Goal: Task Accomplishment & Management: Manage account settings

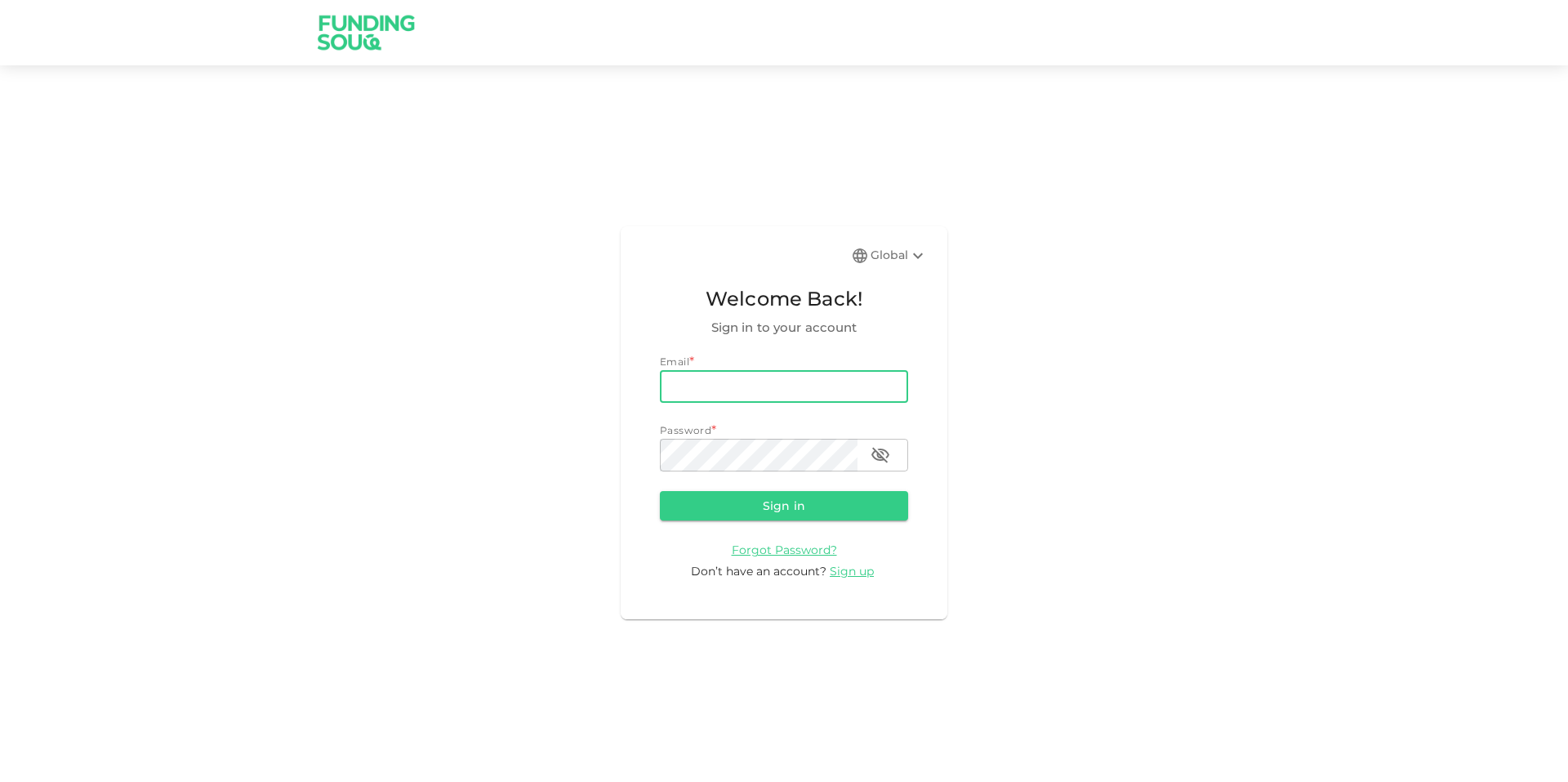
click at [770, 377] on input "email" at bounding box center [784, 386] width 249 height 32
type input "[EMAIL_ADDRESS][DOMAIN_NAME]"
click at [660, 491] on button "Sign in" at bounding box center [784, 506] width 249 height 30
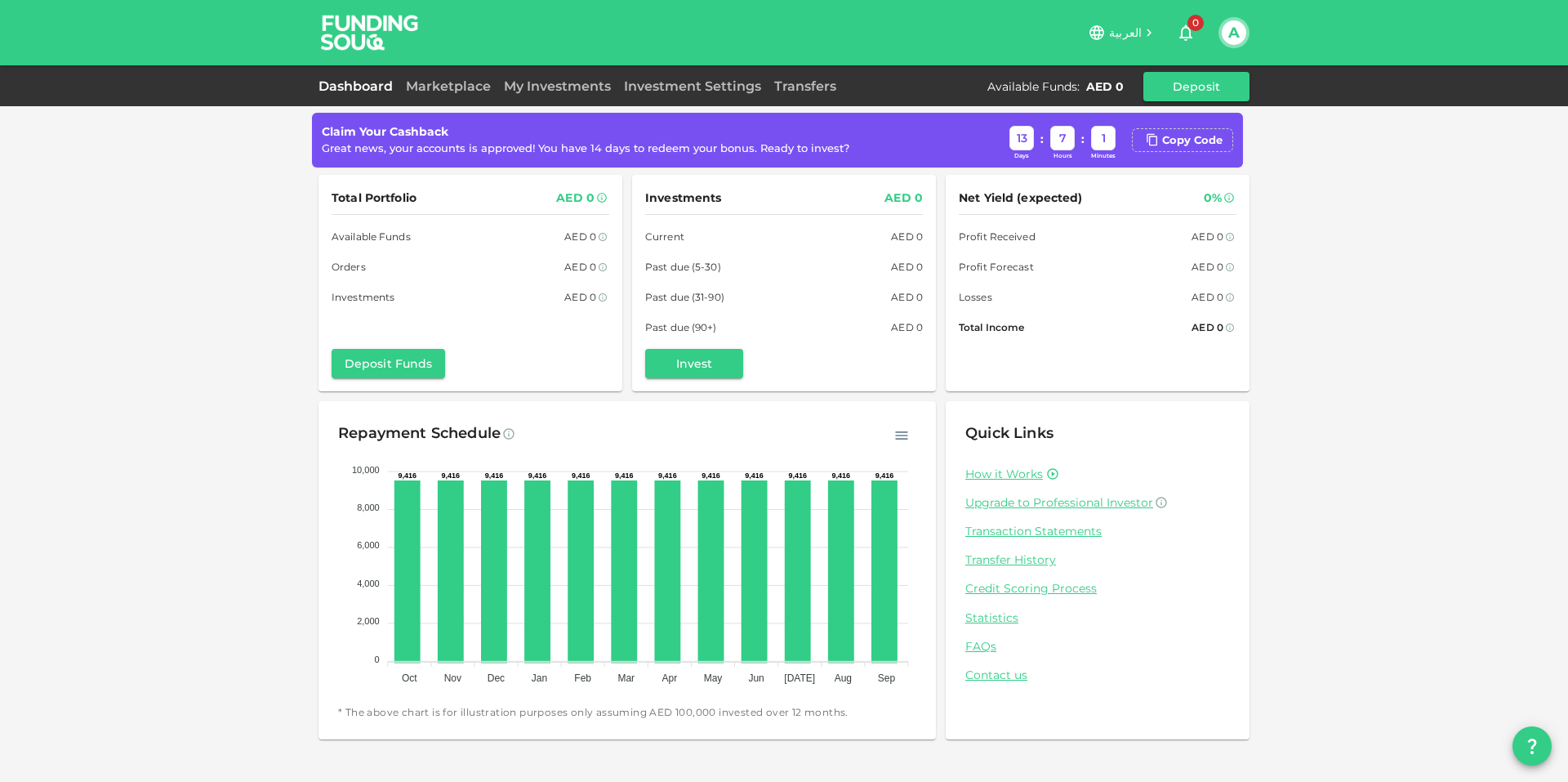
click at [813, 630] on foreignobject at bounding box center [628, 570] width 579 height 245
drag, startPoint x: 813, startPoint y: 659, endPoint x: 541, endPoint y: 569, distance: 286.5
click at [541, 569] on icon "10,000 10,000 8,000 8,000 6,000 6,000 4,000 4,000 2,000 2,000 0 0 9,416 9,416 9…" at bounding box center [628, 570] width 579 height 245
click at [541, 569] on icon at bounding box center [538, 571] width 22 height 179
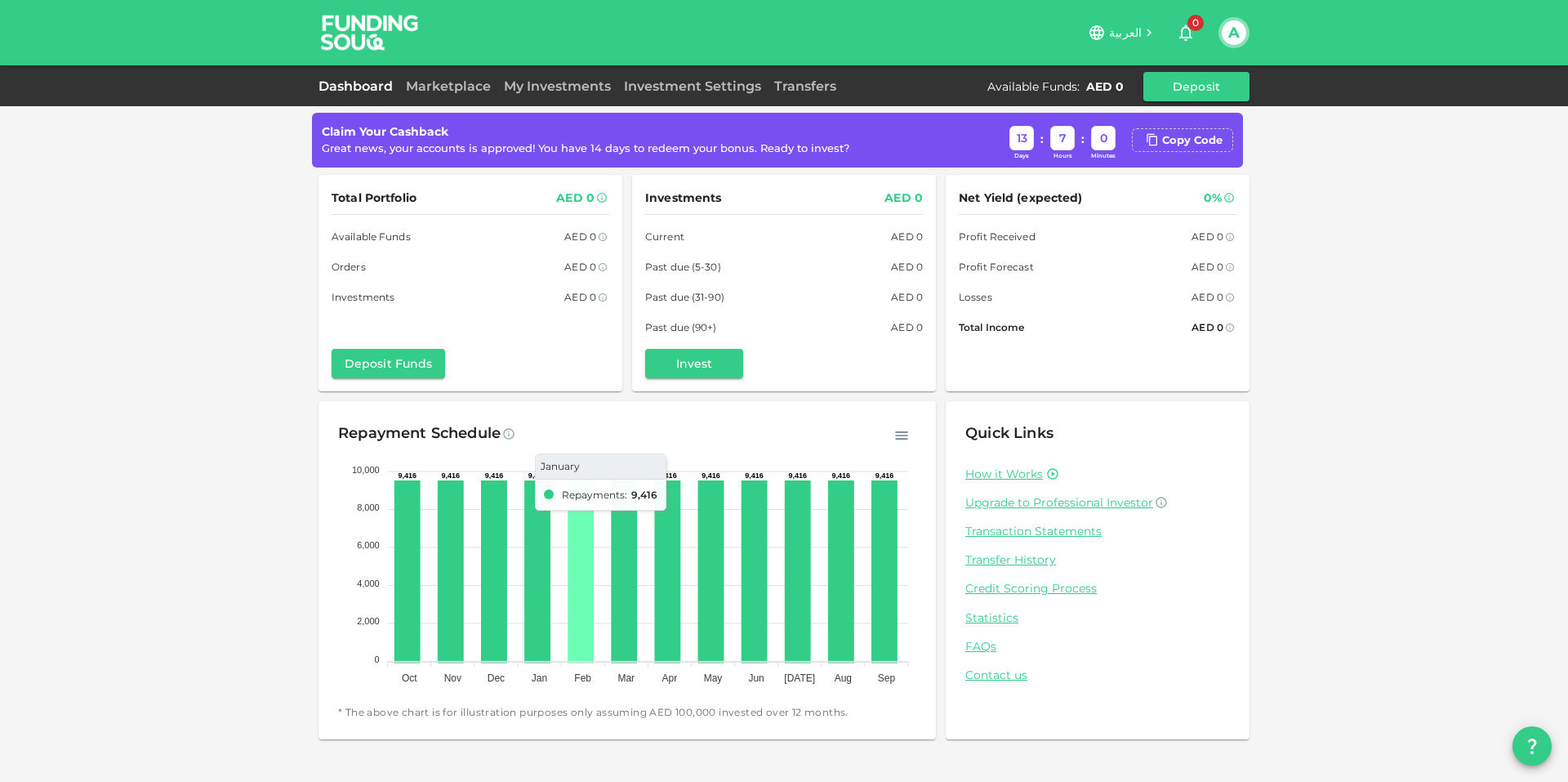
click at [715, 571] on icon at bounding box center [711, 571] width 22 height 179
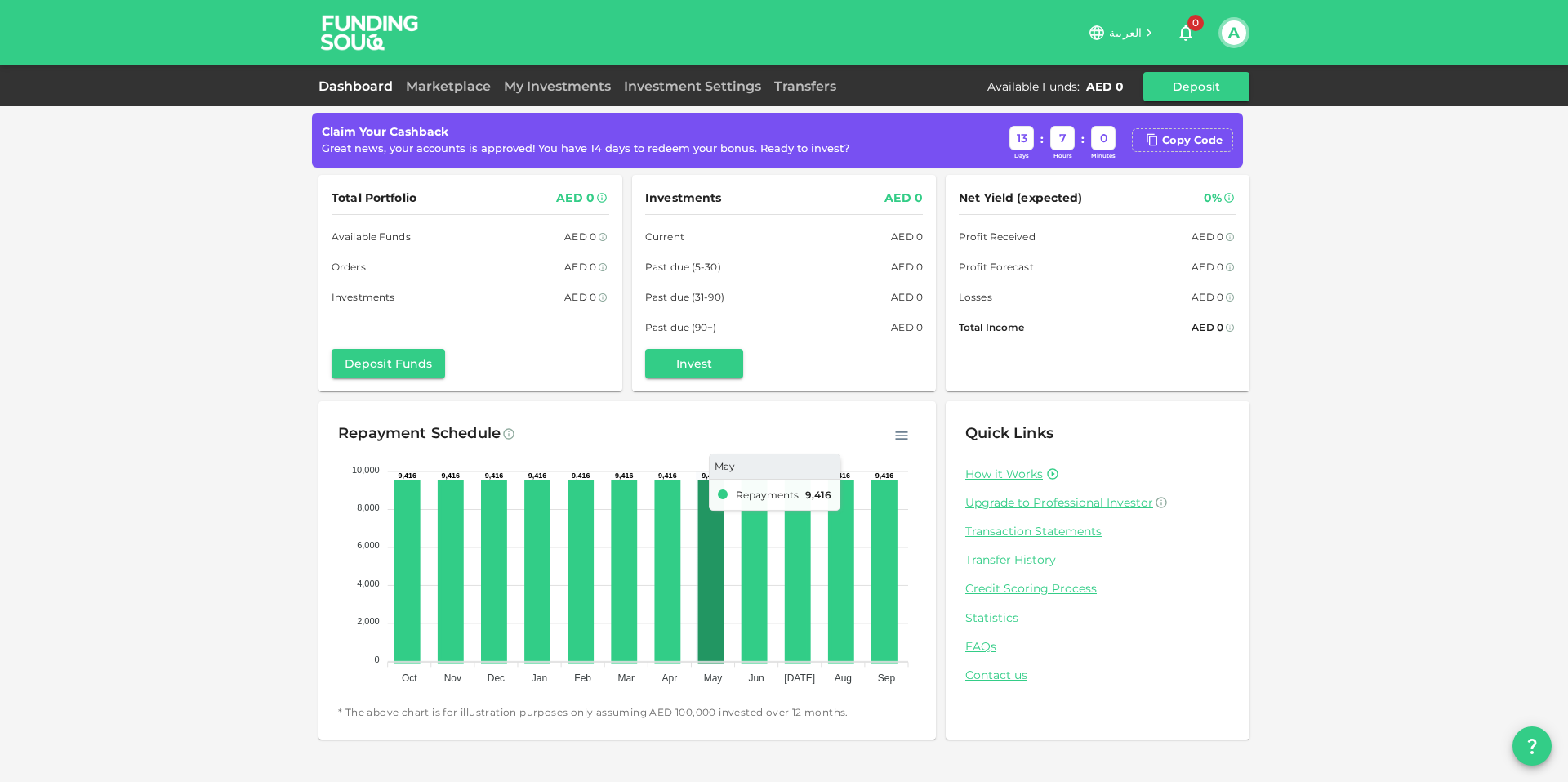
click at [715, 571] on icon at bounding box center [711, 571] width 22 height 179
click at [812, 566] on foreignobject at bounding box center [628, 570] width 579 height 245
click at [833, 559] on icon at bounding box center [841, 571] width 22 height 179
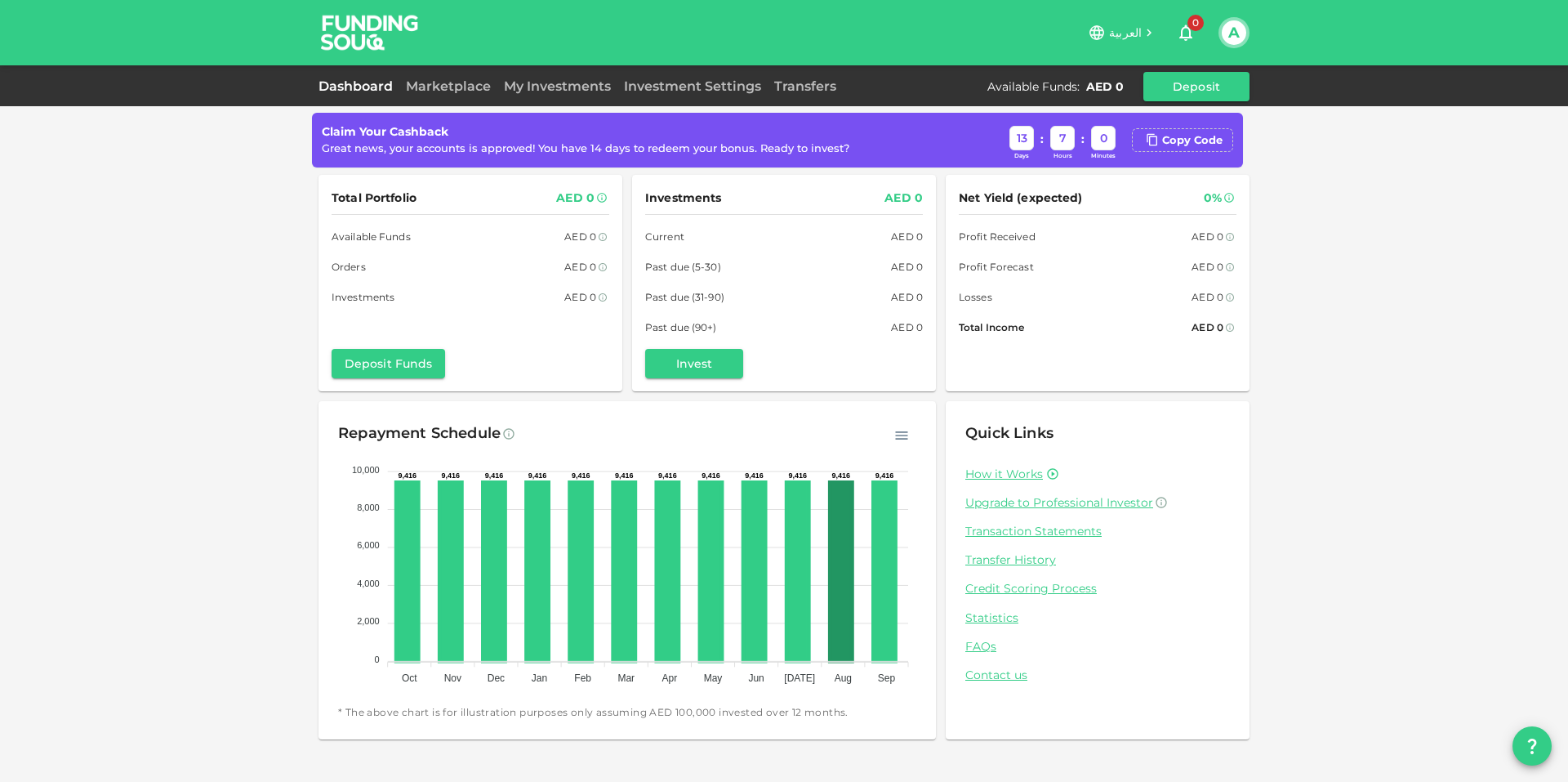
click at [872, 542] on foreignobject at bounding box center [628, 570] width 579 height 245
click at [888, 532] on icon at bounding box center [886, 571] width 22 height 179
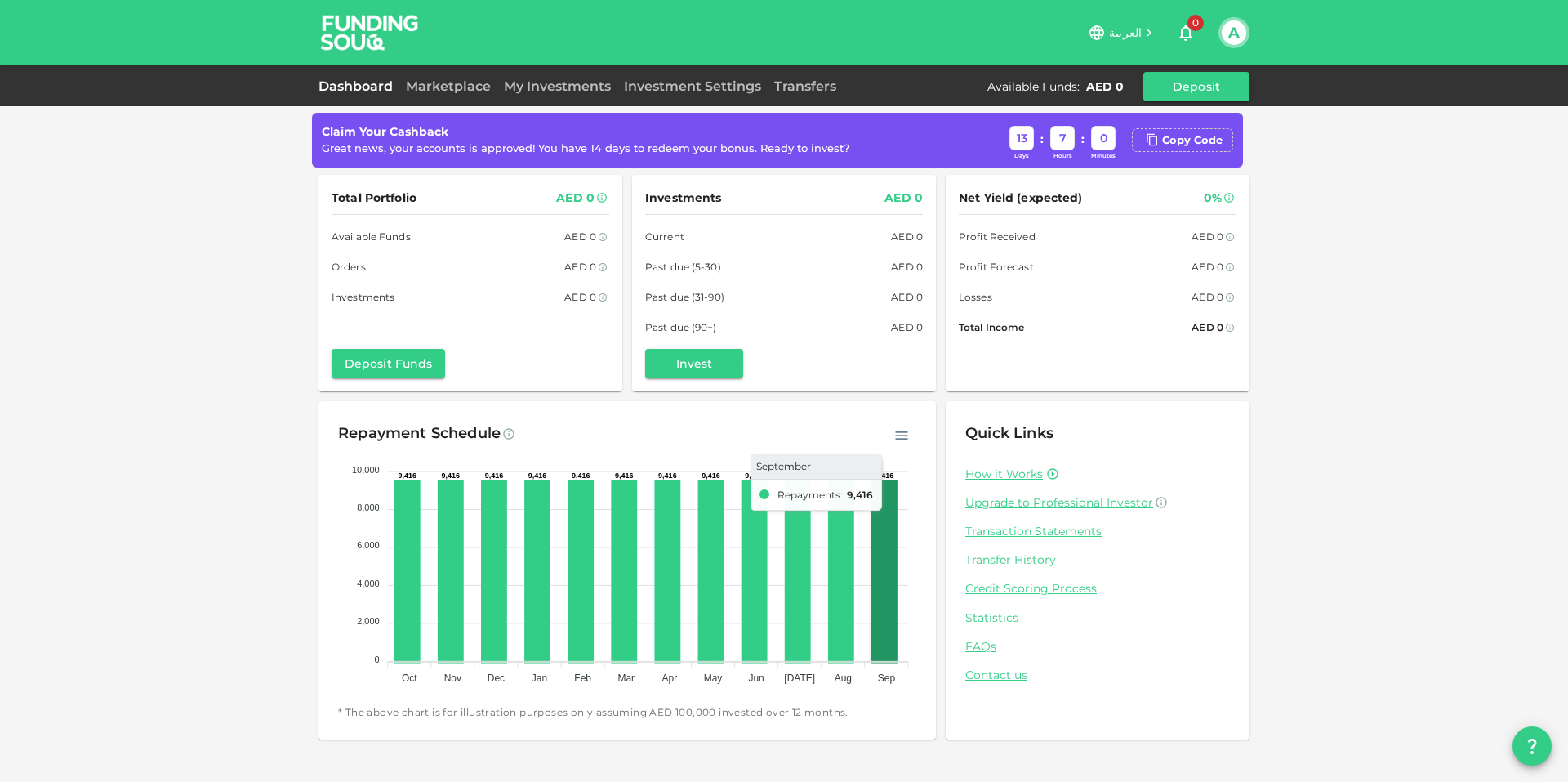
click at [842, 545] on icon at bounding box center [841, 571] width 22 height 179
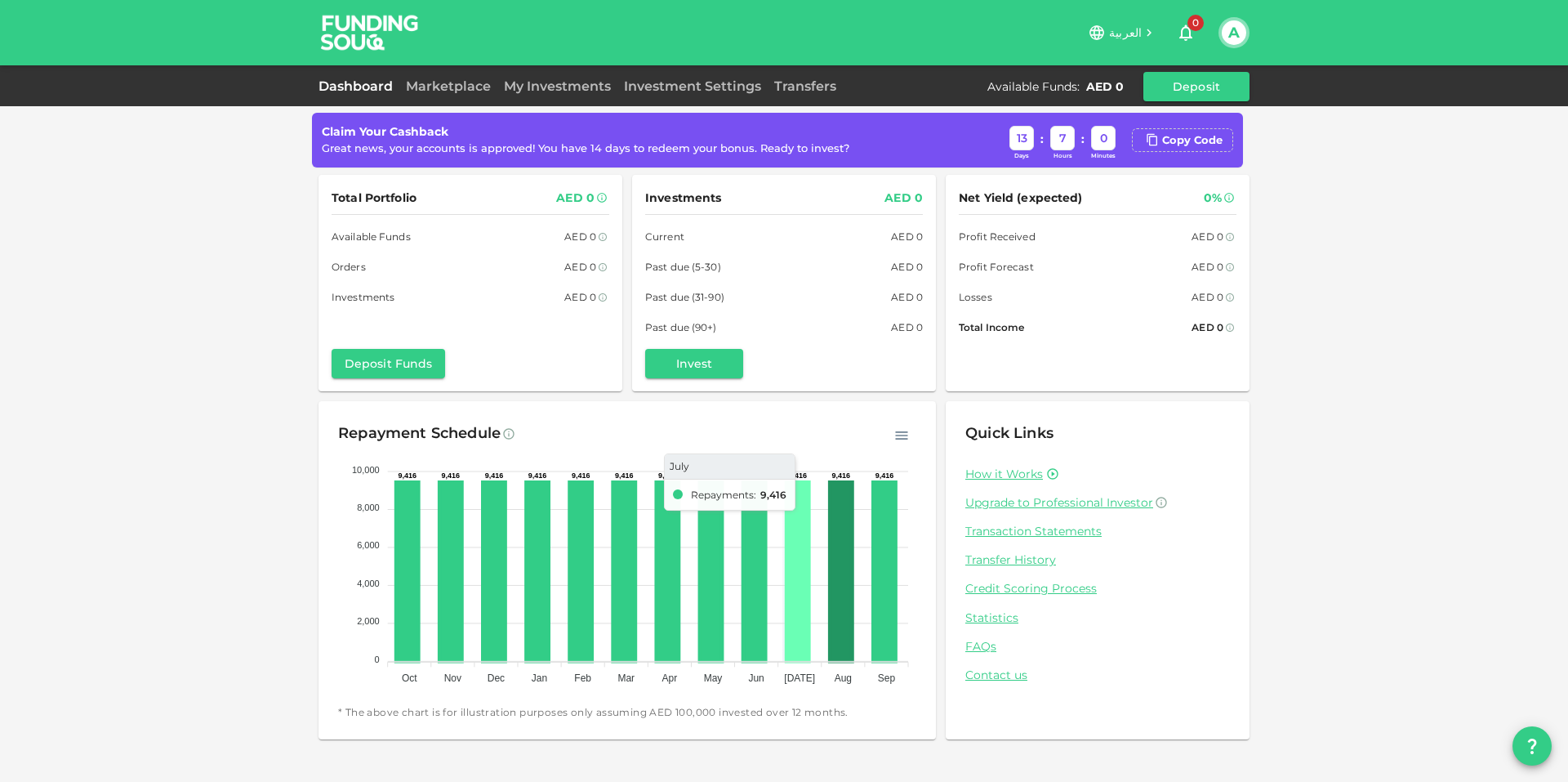
click at [806, 561] on icon at bounding box center [797, 571] width 22 height 179
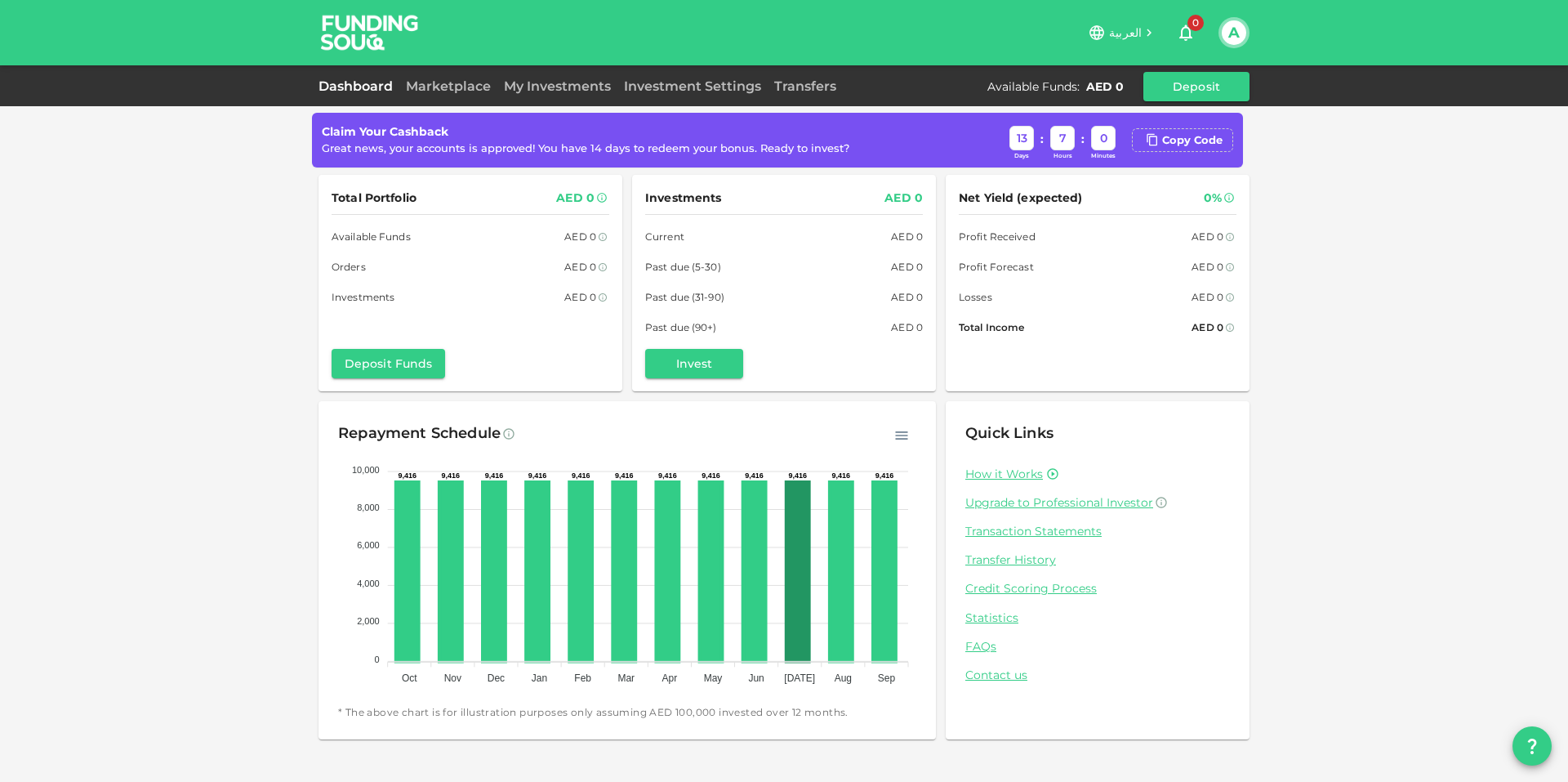
click at [768, 564] on foreignobject at bounding box center [628, 570] width 579 height 245
click at [754, 570] on icon at bounding box center [755, 571] width 22 height 179
click at [725, 572] on foreignobject at bounding box center [628, 570] width 579 height 245
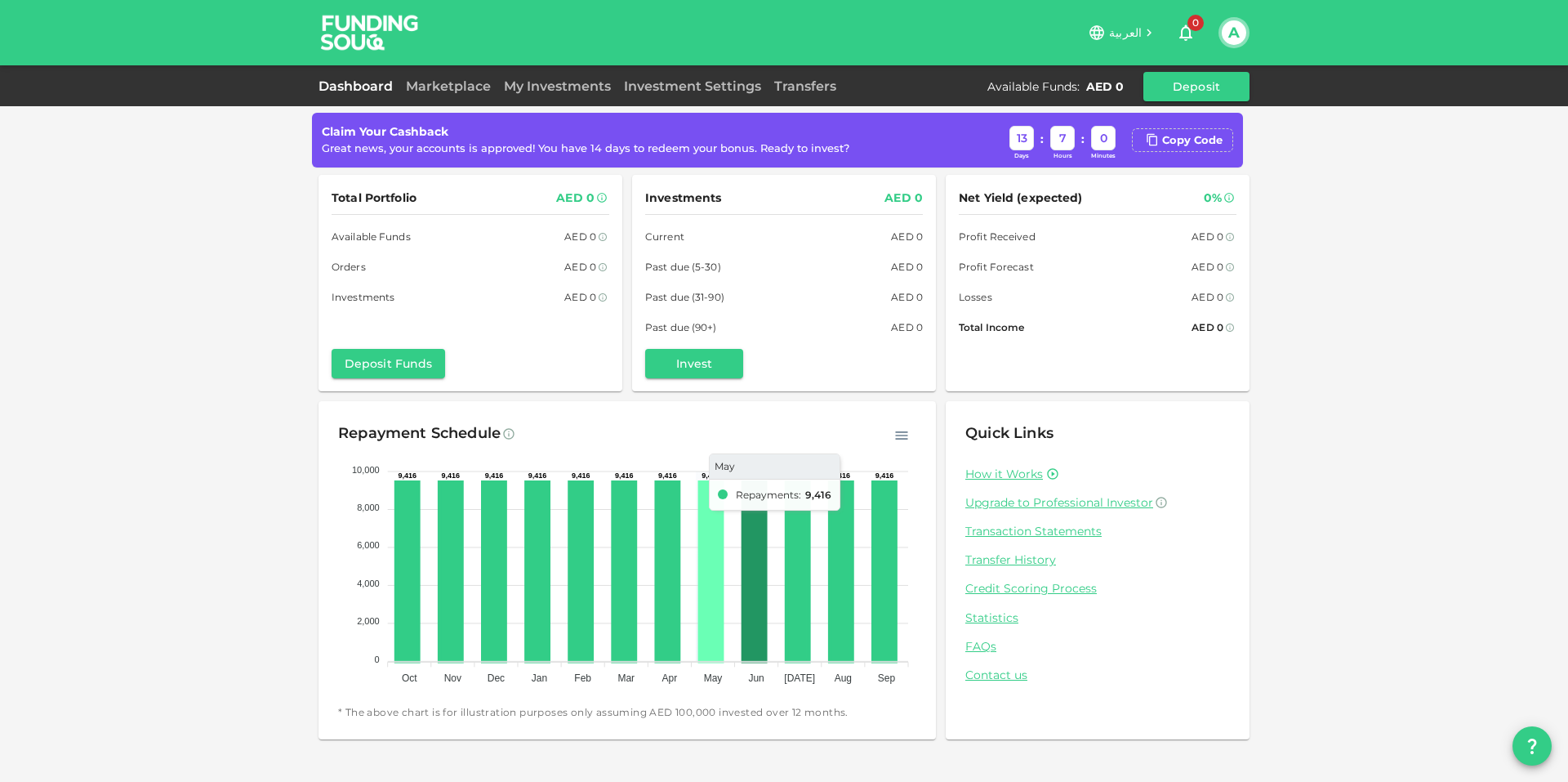
click at [717, 575] on icon at bounding box center [711, 571] width 22 height 179
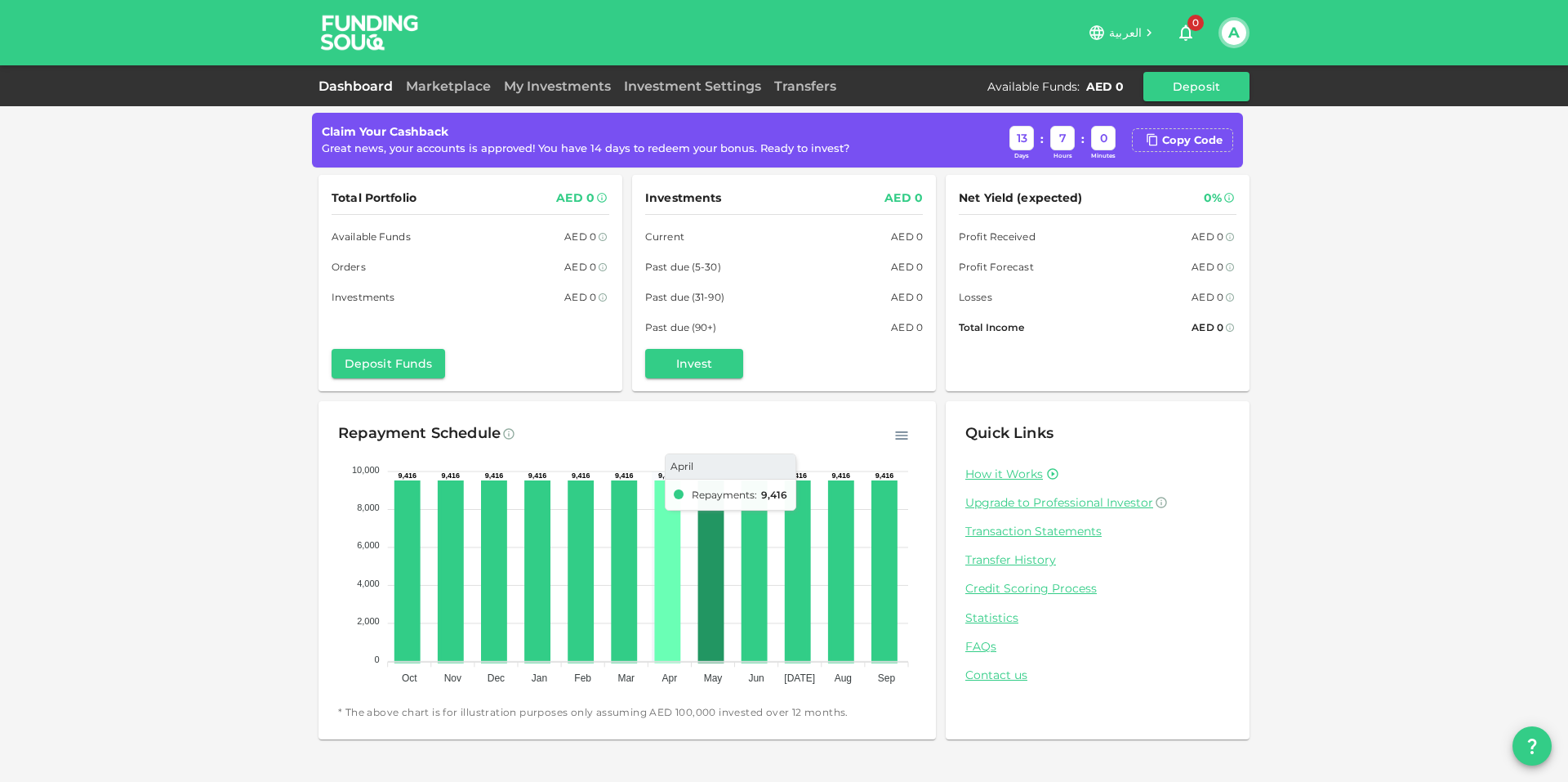
click at [665, 579] on icon at bounding box center [668, 571] width 22 height 179
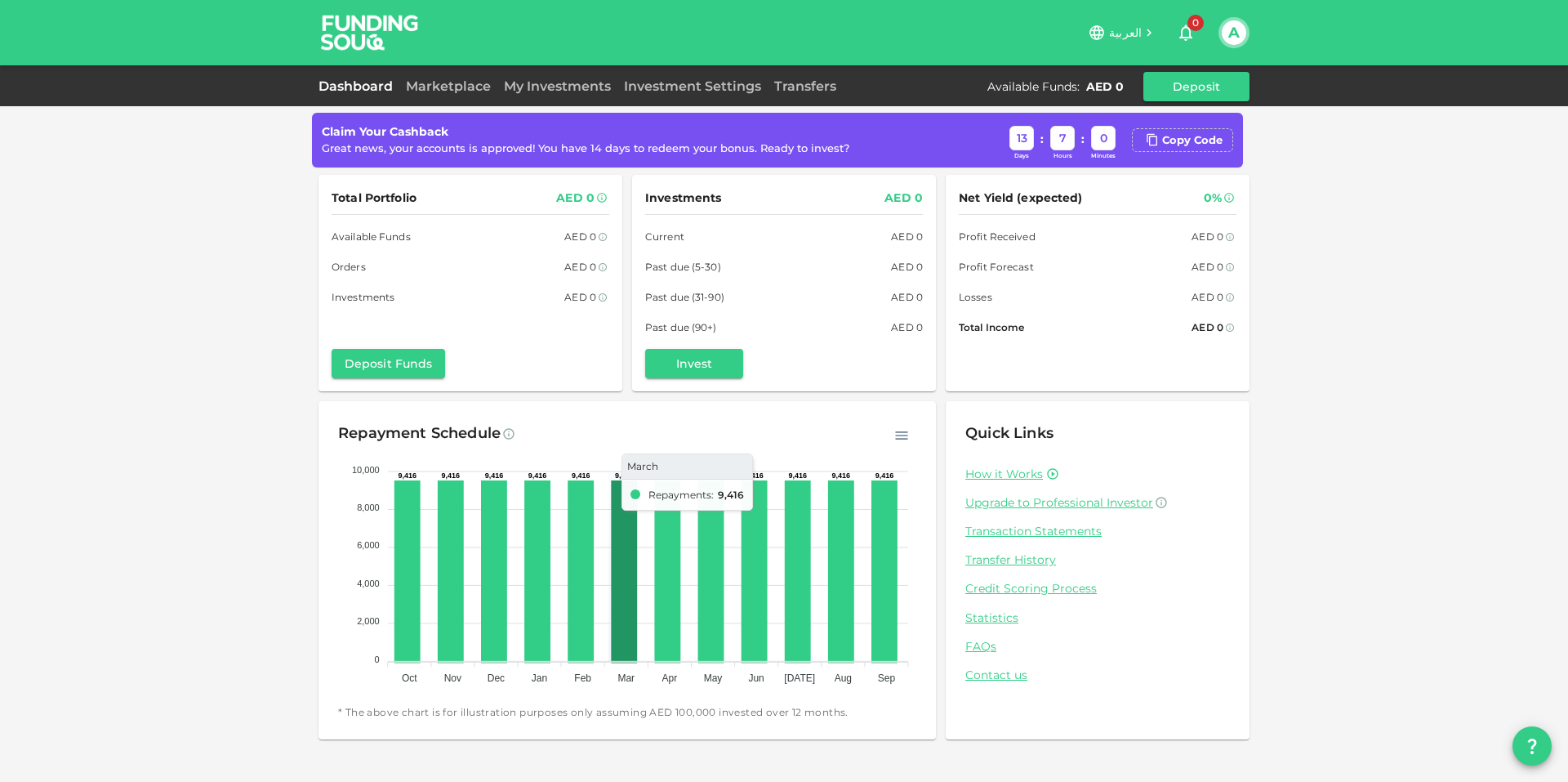
click at [628, 583] on icon at bounding box center [625, 571] width 22 height 179
click at [621, 583] on icon at bounding box center [625, 571] width 22 height 179
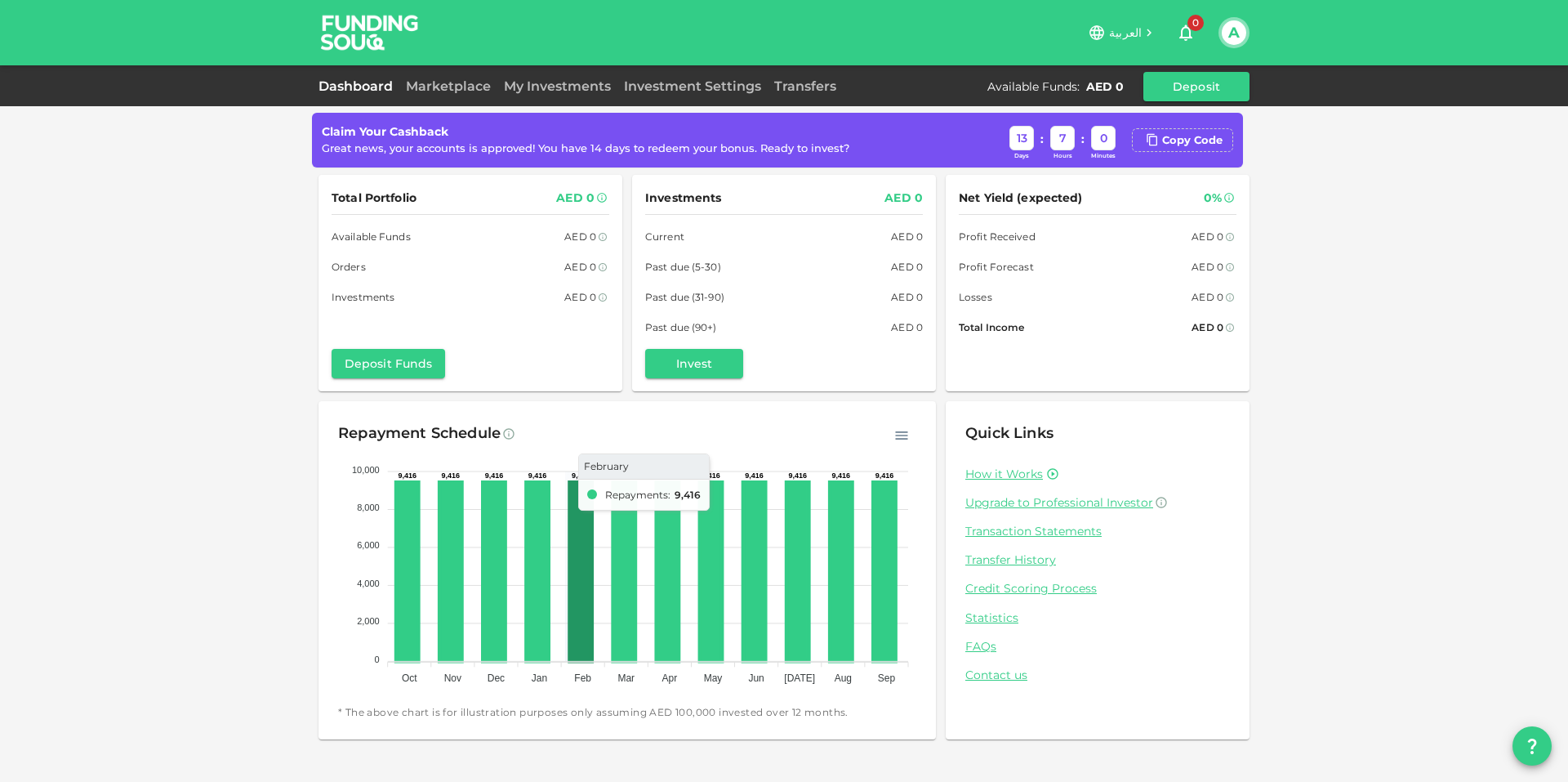
click at [582, 582] on icon at bounding box center [581, 571] width 22 height 179
click at [580, 578] on icon at bounding box center [581, 571] width 22 height 179
click at [530, 579] on icon at bounding box center [538, 571] width 22 height 179
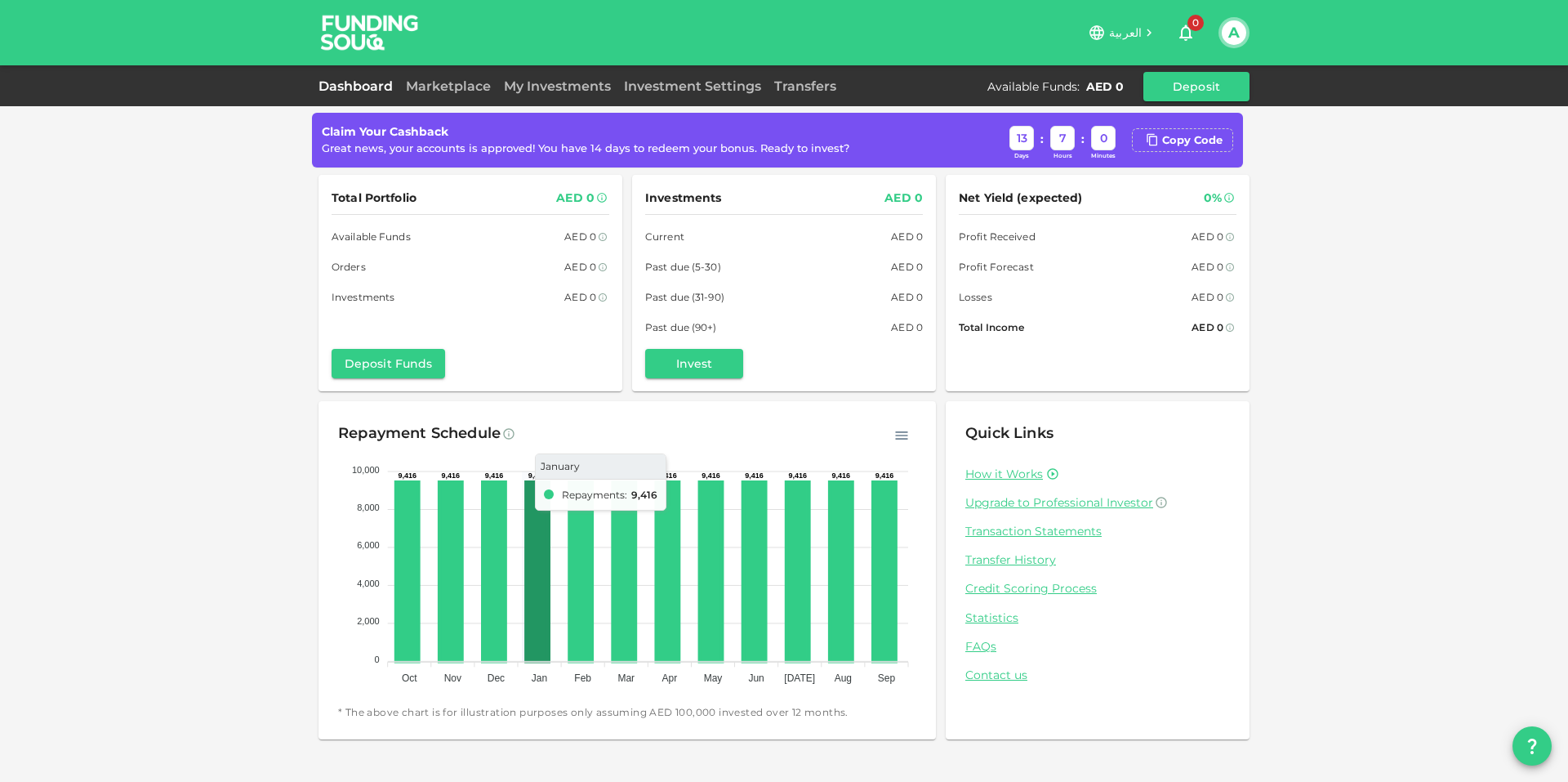
click at [530, 579] on icon at bounding box center [538, 571] width 22 height 179
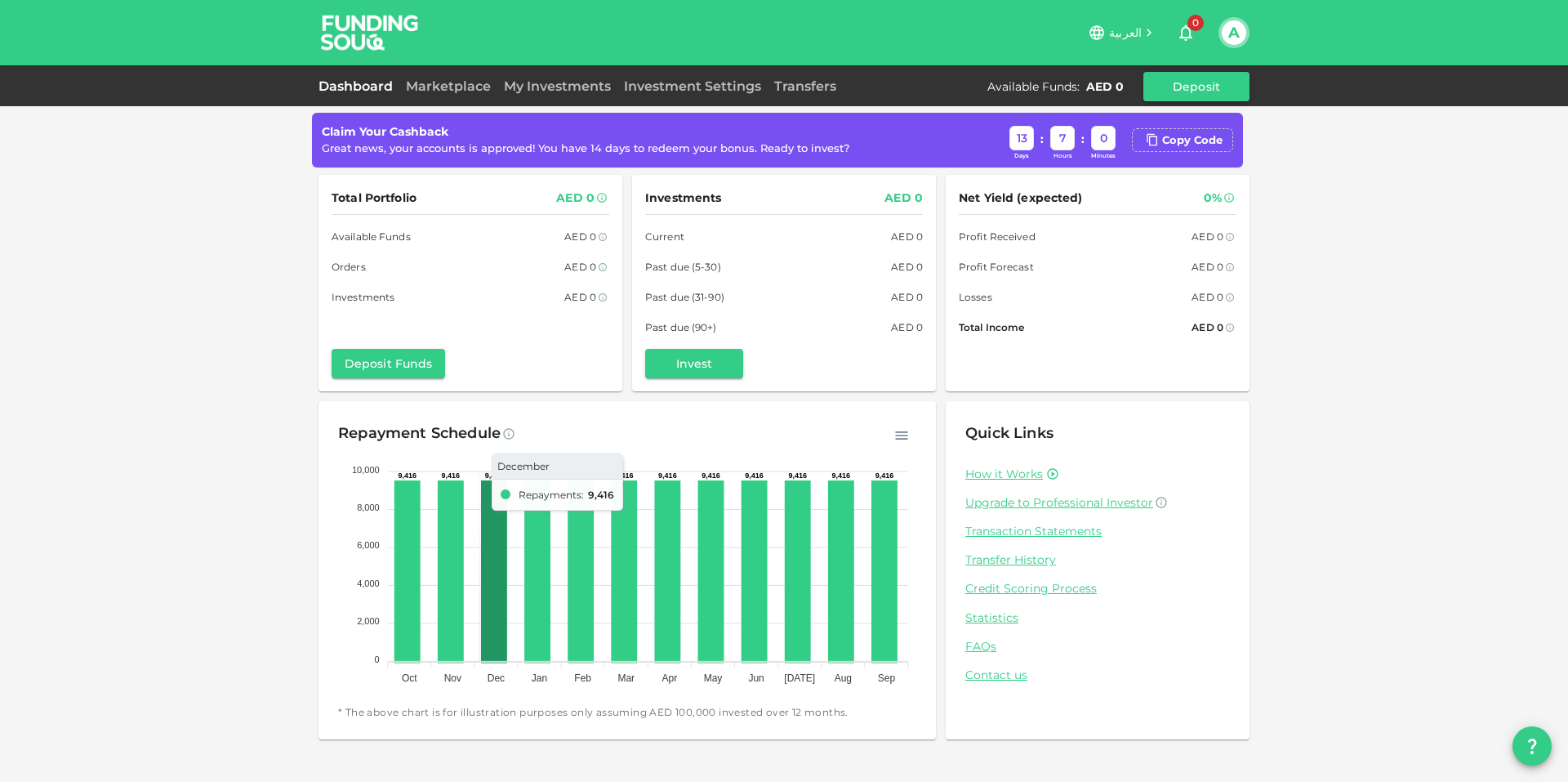
click at [492, 568] on icon at bounding box center [494, 571] width 22 height 179
click at [442, 563] on icon at bounding box center [451, 571] width 22 height 179
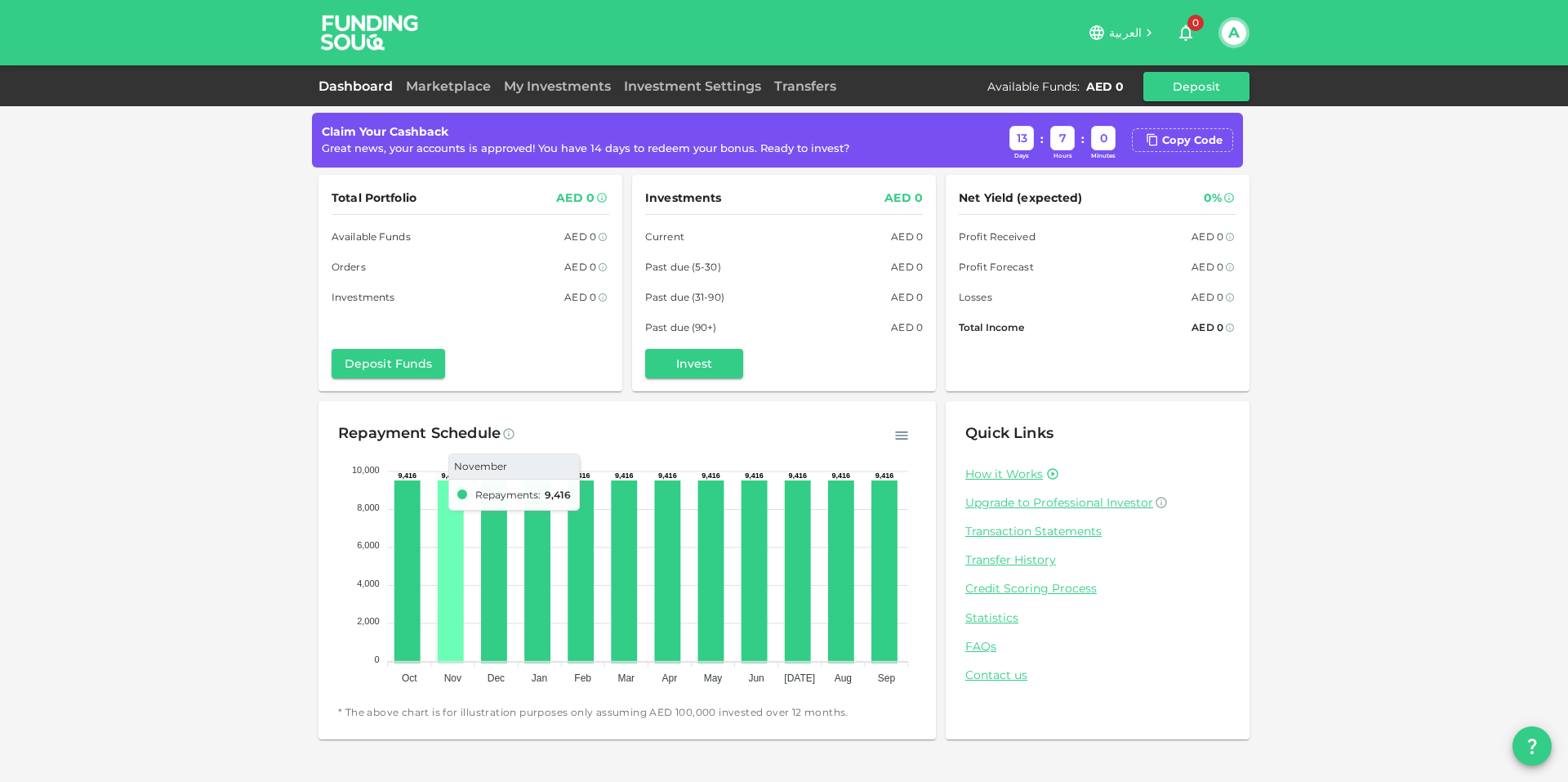
click at [449, 559] on icon at bounding box center [451, 571] width 22 height 179
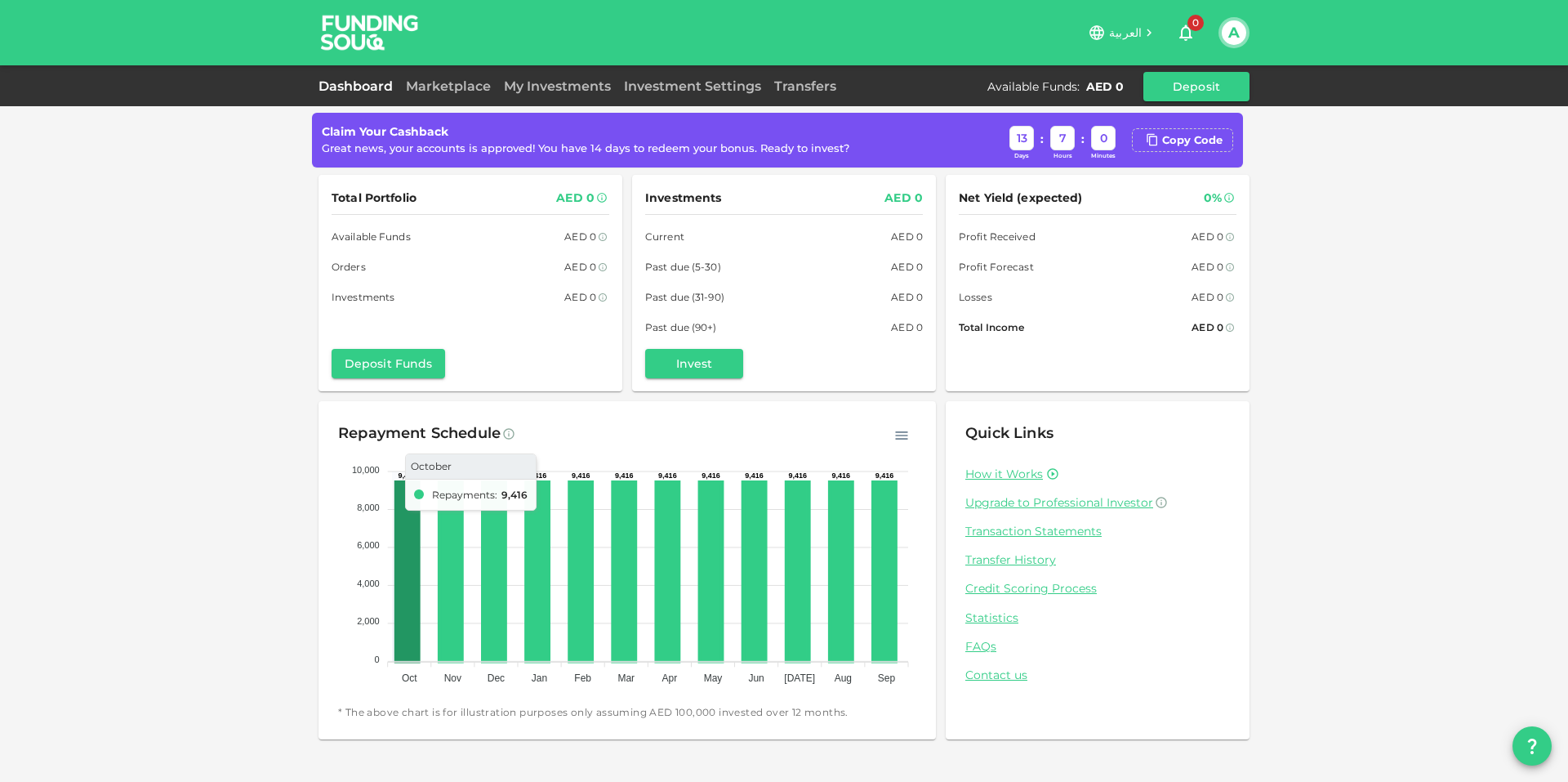
click at [400, 569] on icon at bounding box center [407, 571] width 22 height 179
click at [402, 566] on icon at bounding box center [407, 571] width 22 height 179
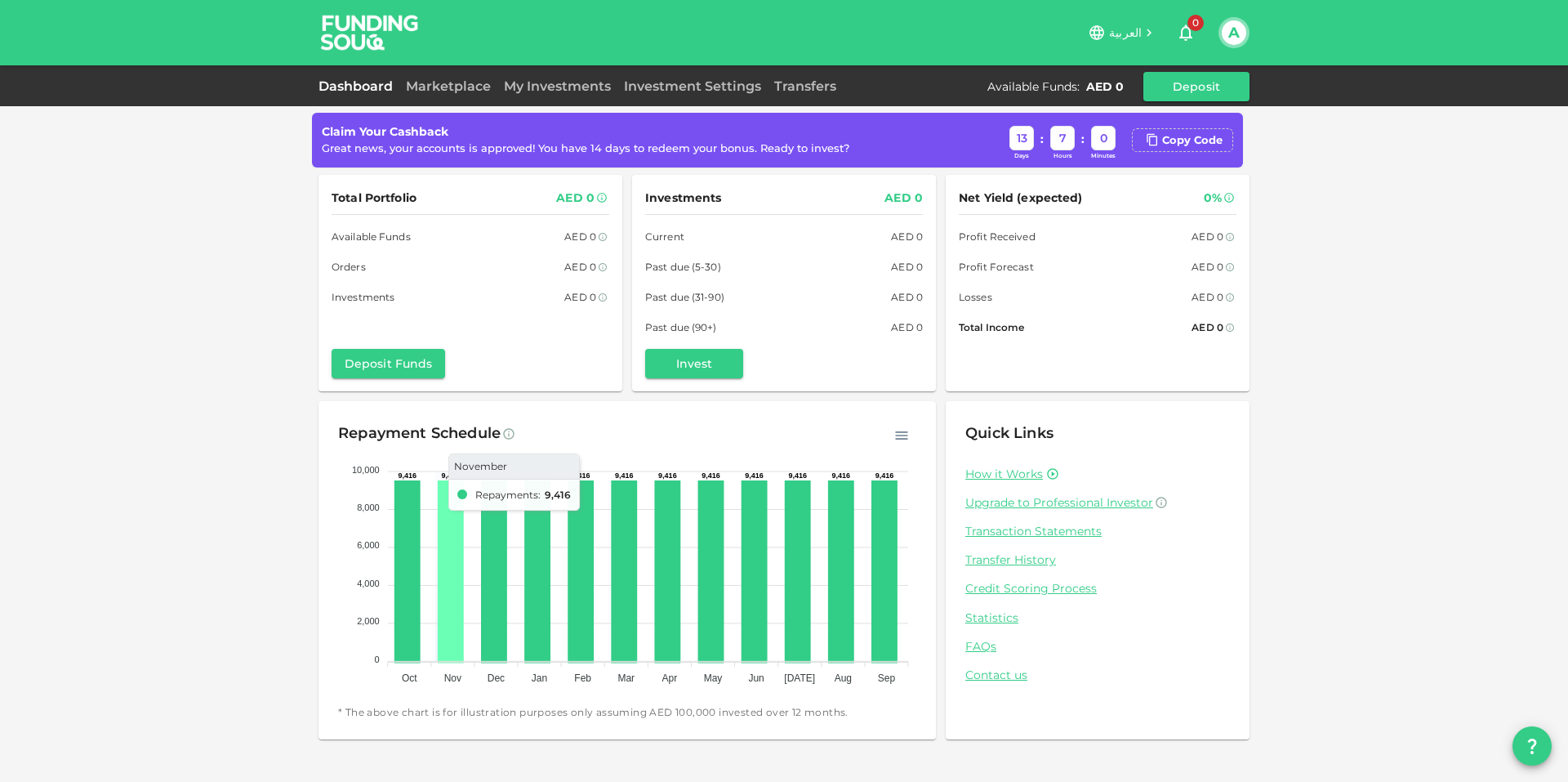
click at [442, 558] on icon at bounding box center [451, 571] width 22 height 179
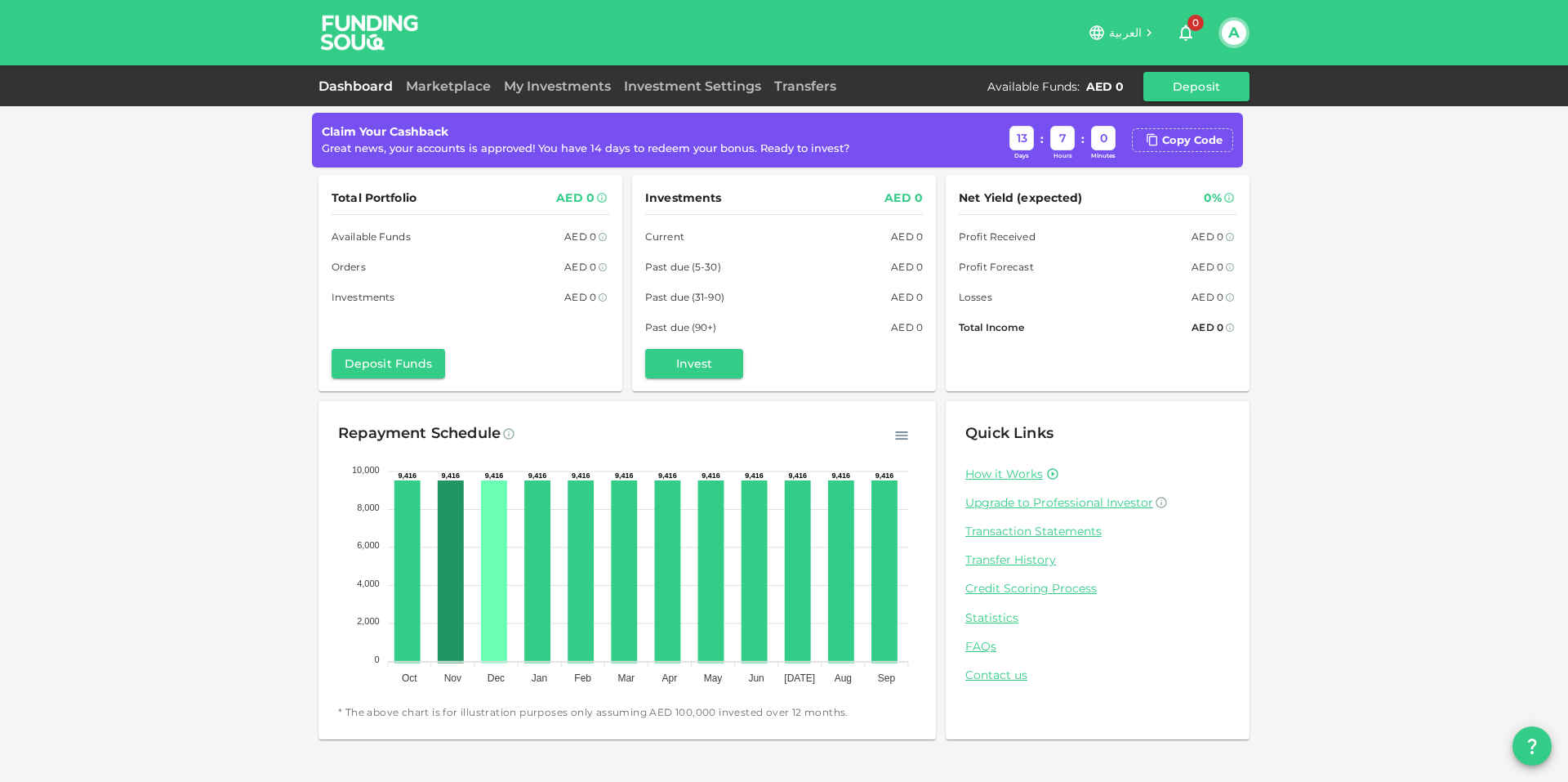
click at [484, 555] on icon at bounding box center [494, 571] width 22 height 179
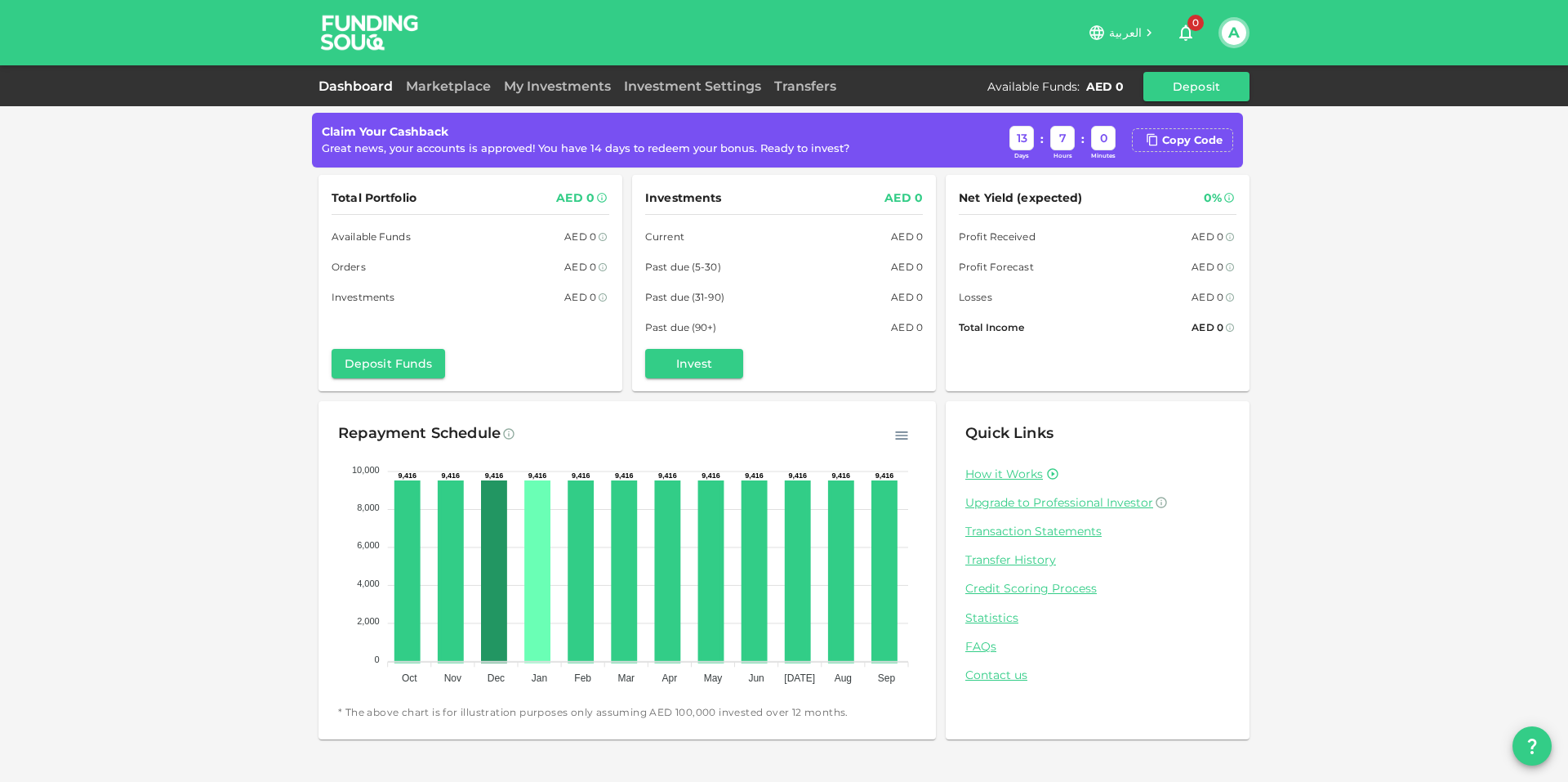
click at [533, 555] on icon at bounding box center [538, 571] width 22 height 179
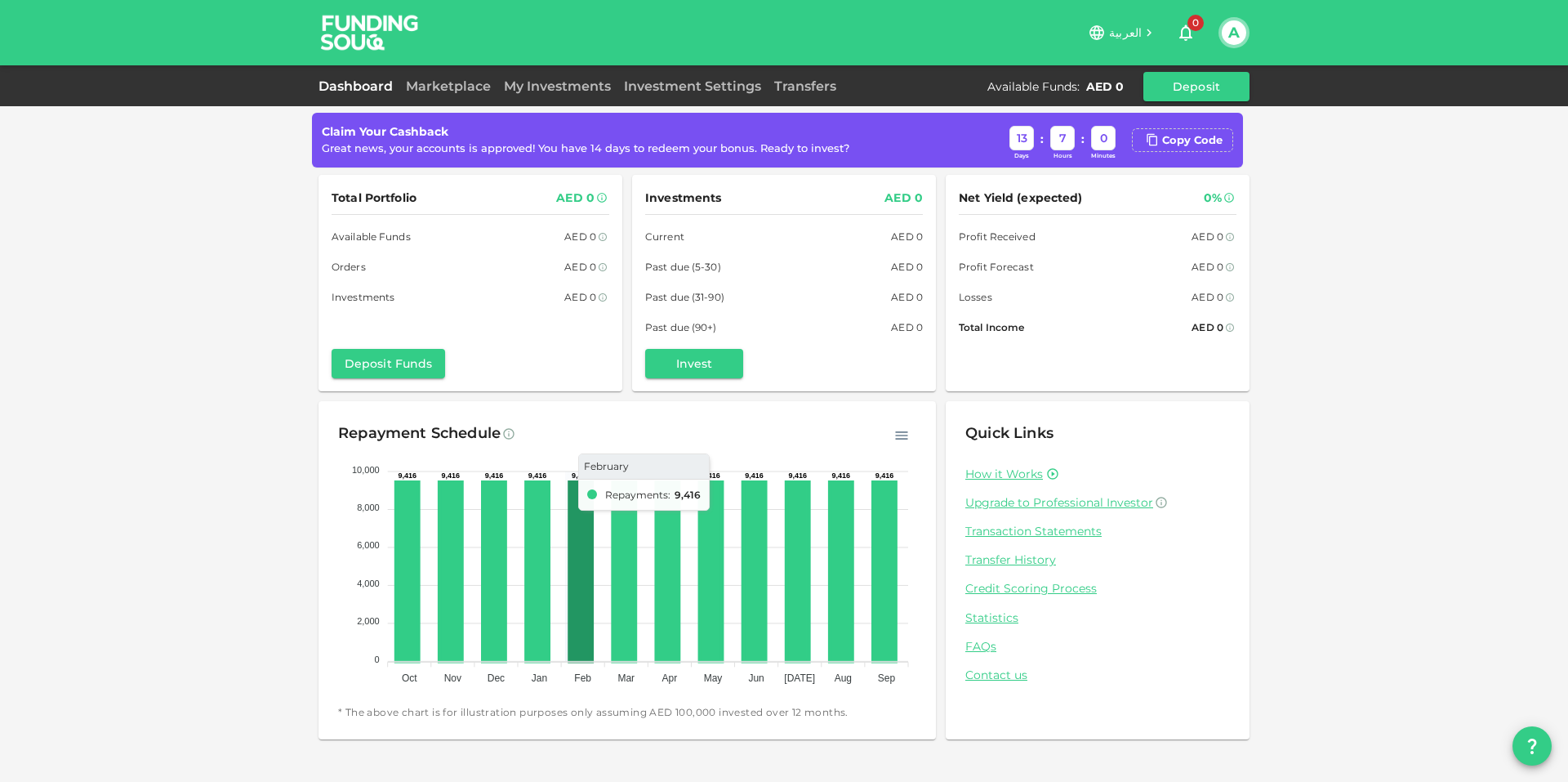
drag, startPoint x: 592, startPoint y: 559, endPoint x: 582, endPoint y: 563, distance: 10.8
click at [591, 560] on icon at bounding box center [581, 571] width 22 height 179
click at [578, 563] on icon at bounding box center [581, 571] width 22 height 179
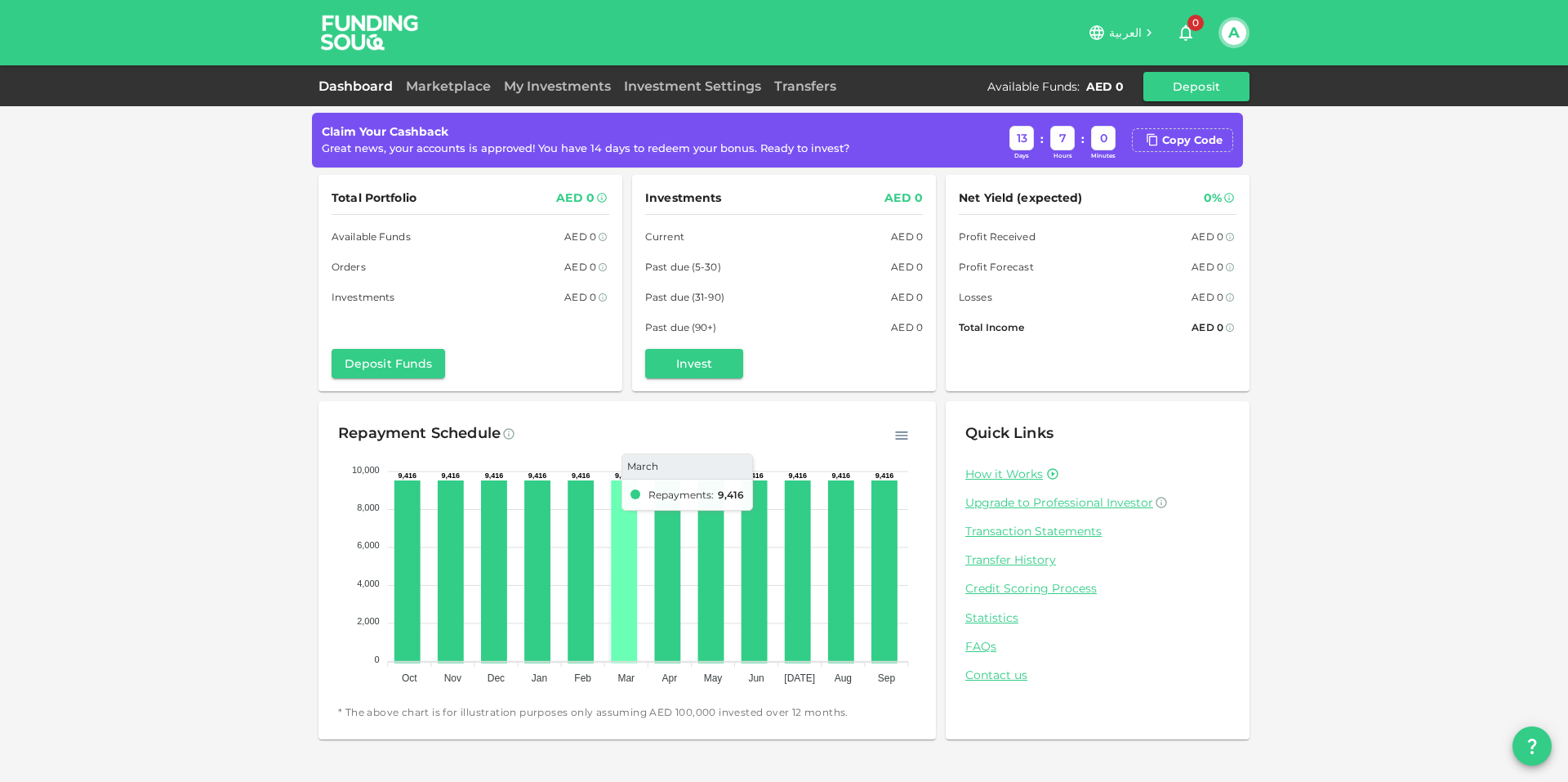
click at [628, 563] on icon at bounding box center [625, 571] width 22 height 179
drag, startPoint x: 624, startPoint y: 564, endPoint x: 659, endPoint y: 557, distance: 35.7
click at [627, 563] on icon at bounding box center [625, 571] width 22 height 179
click at [673, 554] on icon at bounding box center [668, 571] width 22 height 179
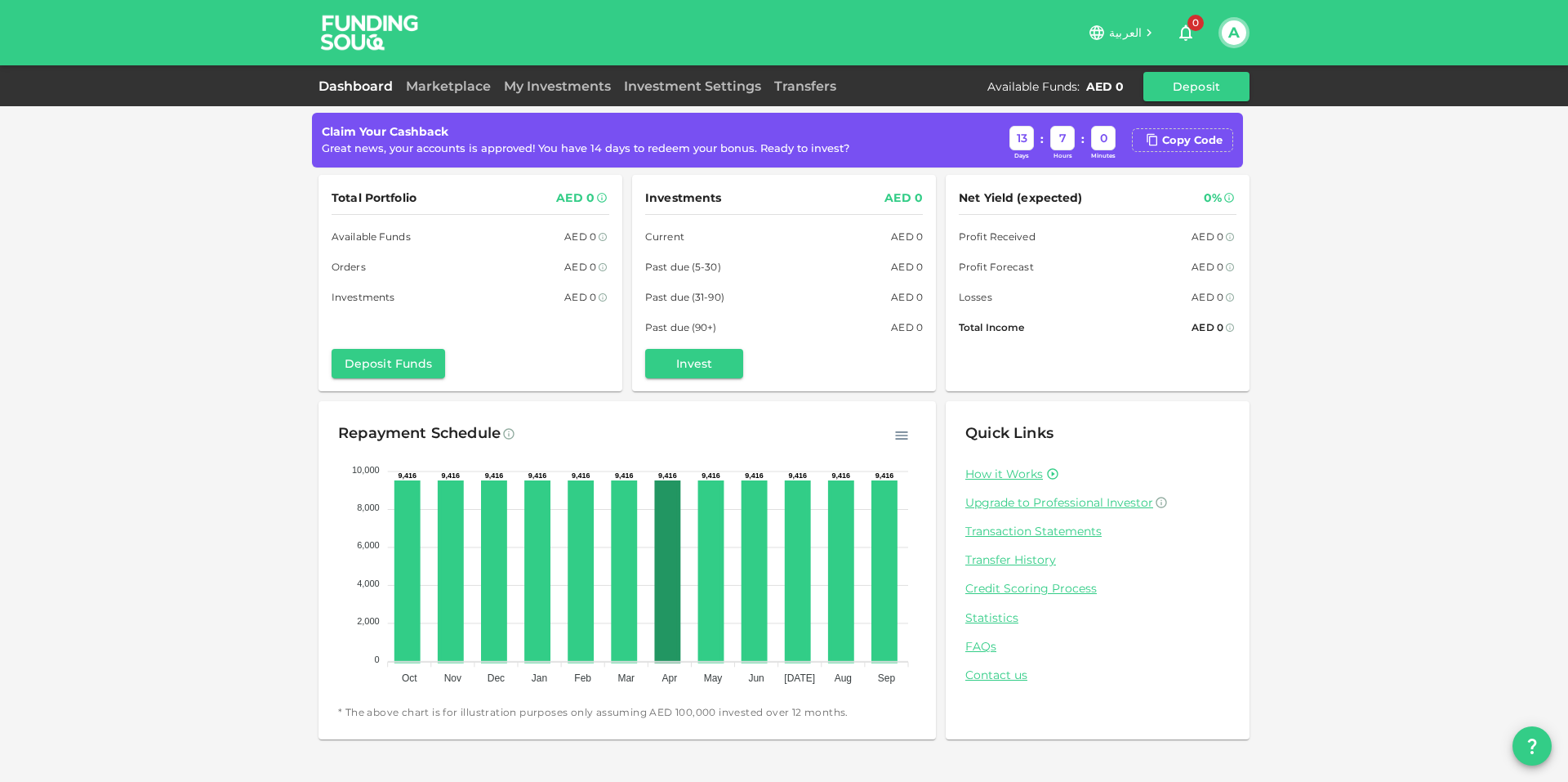
click at [706, 570] on icon at bounding box center [711, 571] width 22 height 179
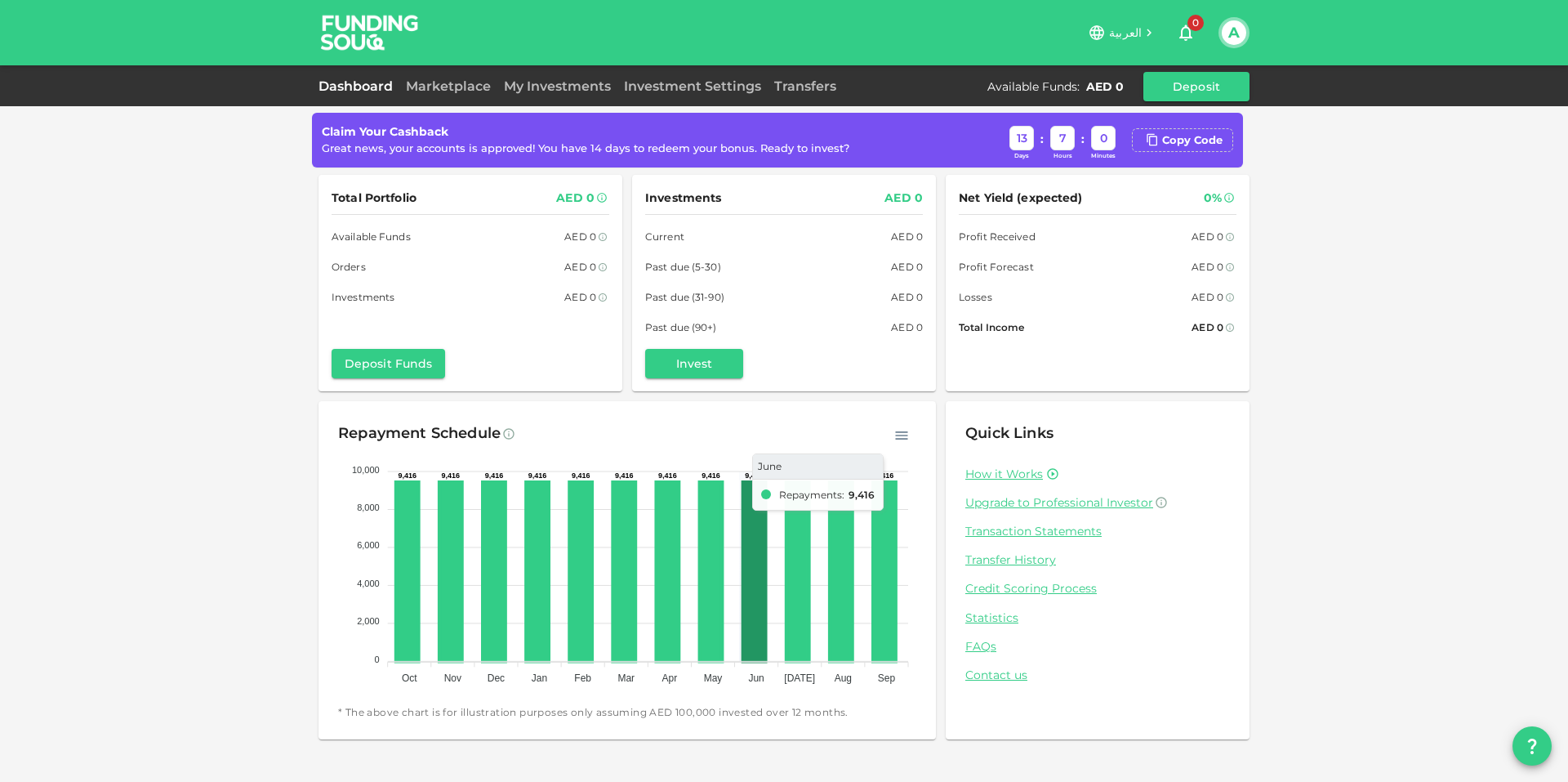
click at [745, 565] on icon at bounding box center [755, 571] width 22 height 179
click at [820, 556] on foreignobject at bounding box center [628, 570] width 579 height 245
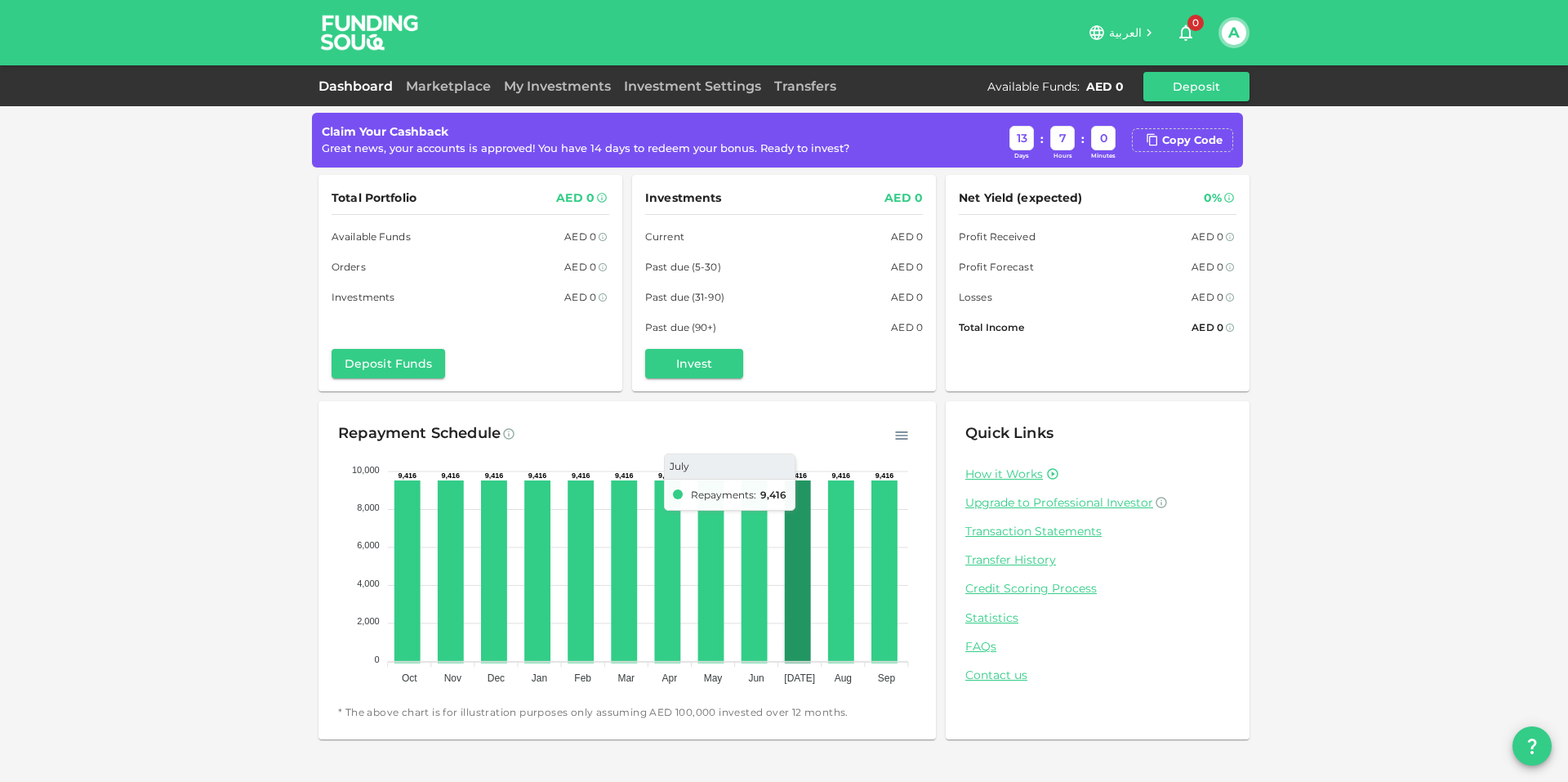
click at [806, 558] on icon at bounding box center [797, 571] width 22 height 179
click at [826, 553] on foreignobject at bounding box center [628, 570] width 579 height 245
click at [833, 553] on icon at bounding box center [841, 571] width 22 height 179
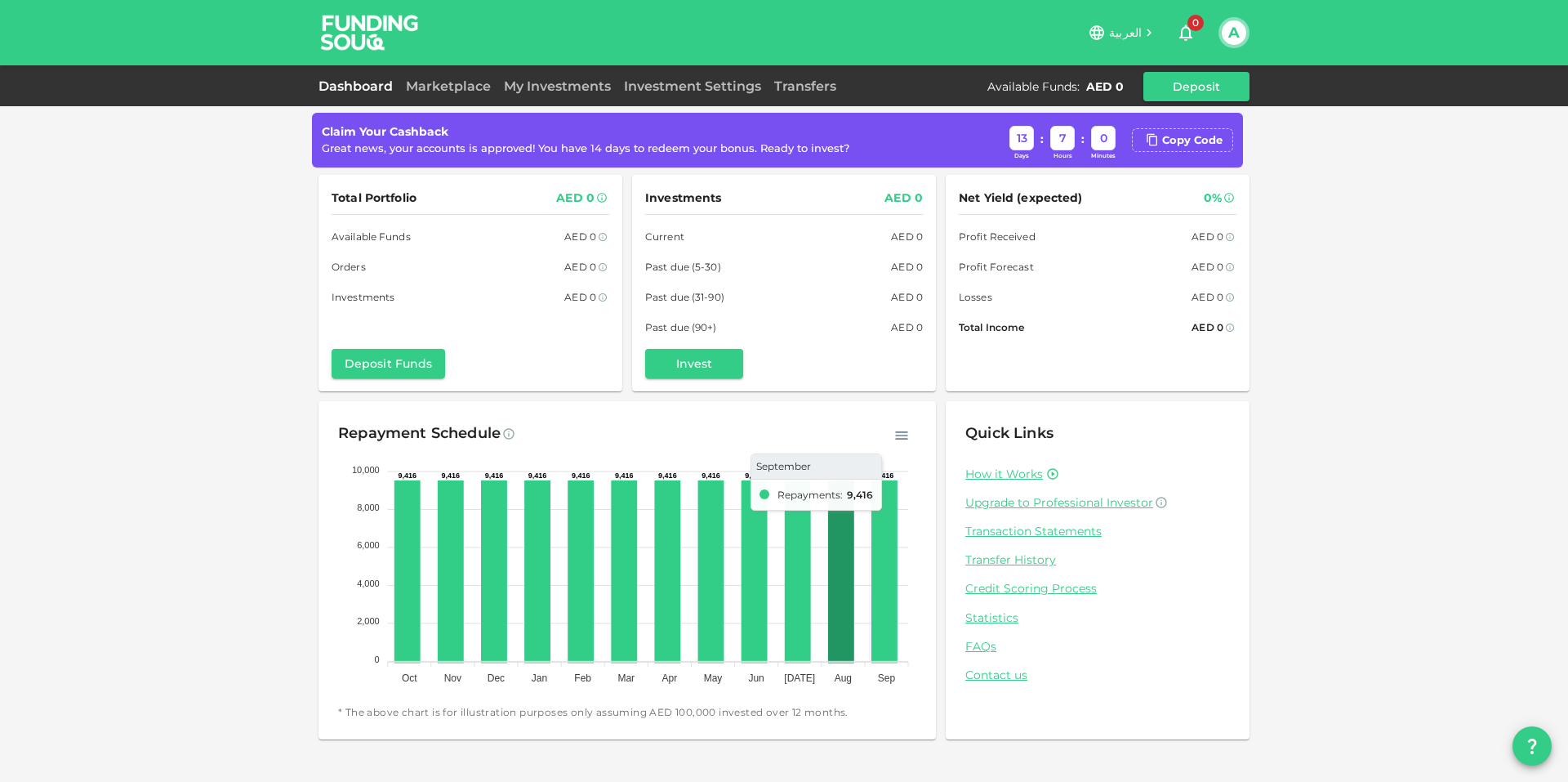
drag, startPoint x: 859, startPoint y: 553, endPoint x: 871, endPoint y: 550, distance: 12.4
click at [860, 553] on foreignobject at bounding box center [628, 570] width 579 height 245
click at [895, 552] on icon at bounding box center [886, 571] width 22 height 179
click at [886, 556] on icon at bounding box center [886, 571] width 22 height 179
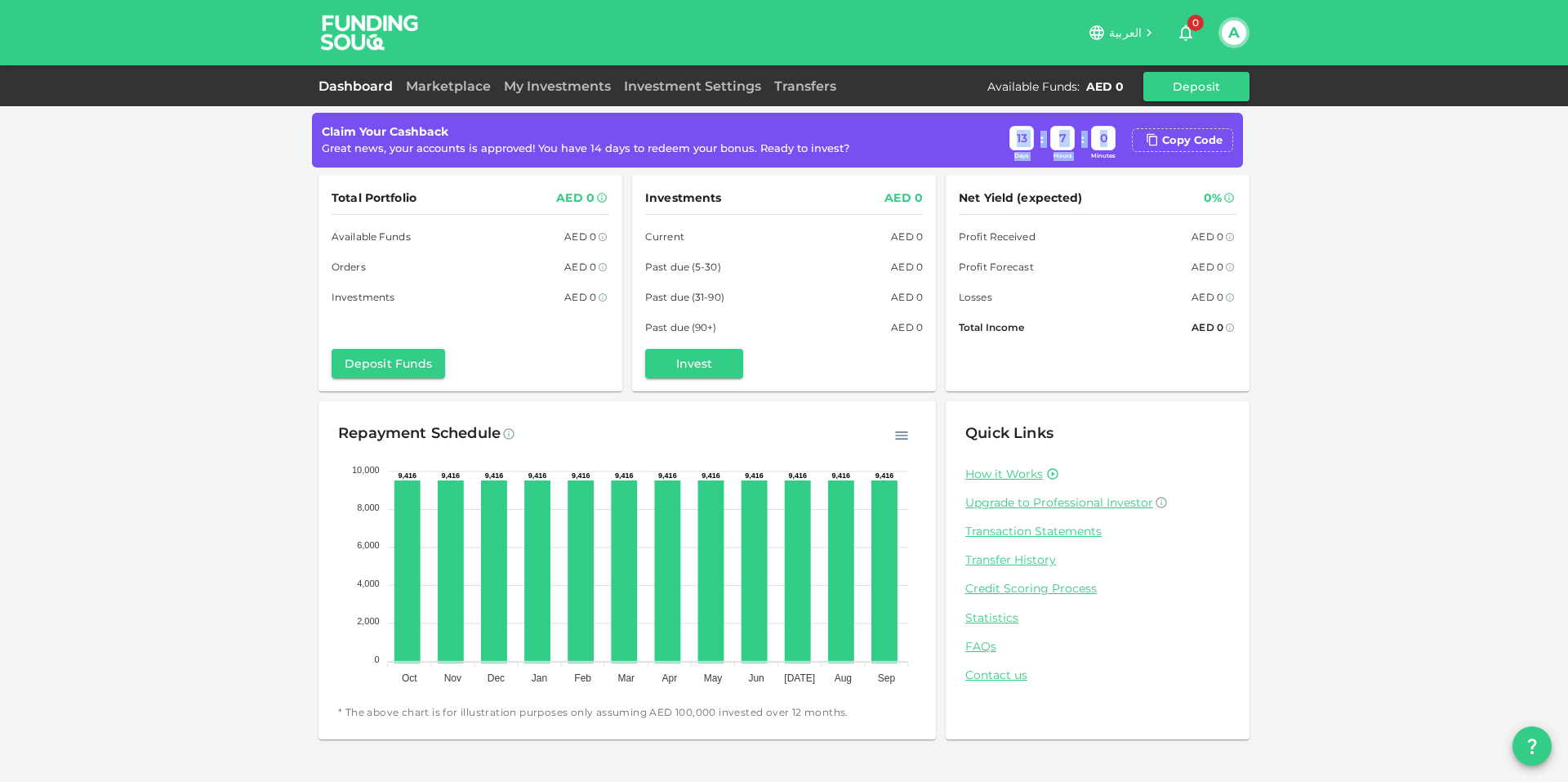
drag, startPoint x: 1126, startPoint y: 135, endPoint x: 852, endPoint y: 141, distance: 274.1
click at [879, 141] on div "Claim Your Cashback Great news, your accounts is approved! You have 14 days to …" at bounding box center [777, 140] width 911 height 42
click at [852, 141] on div "Claim Your Cashback Great news, your accounts is approved! You have 14 days to …" at bounding box center [777, 140] width 911 height 42
drag, startPoint x: 852, startPoint y: 141, endPoint x: 840, endPoint y: 141, distance: 12.0
click at [840, 141] on div "Claim Your Cashback Great news, your accounts is approved! You have 14 days to …" at bounding box center [777, 140] width 911 height 42
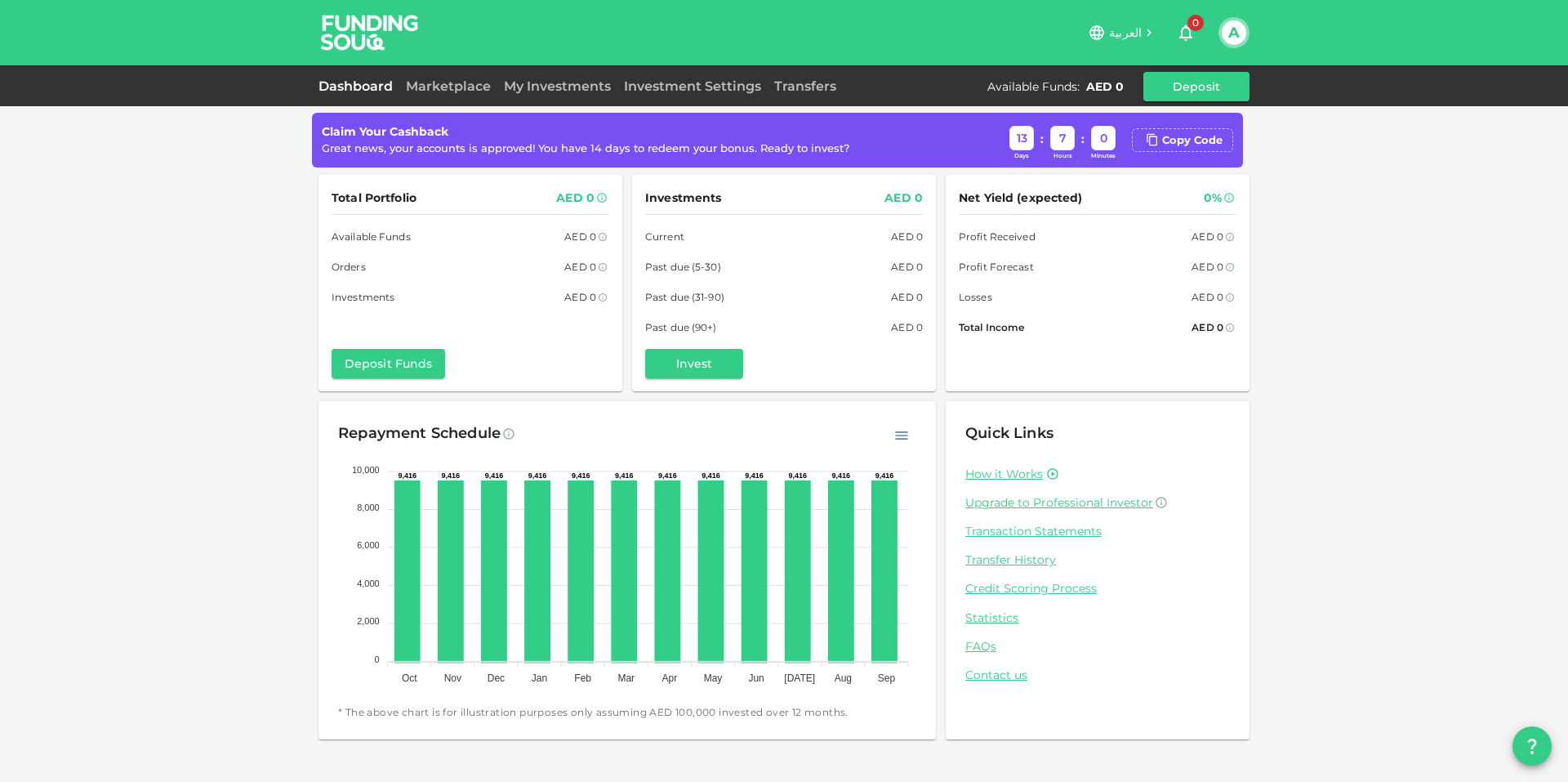
click at [840, 141] on div "Great news, your accounts is approved! You have 14 days to redeem your bonus. R…" at bounding box center [585, 149] width 528 height 17
drag, startPoint x: 931, startPoint y: 128, endPoint x: 1114, endPoint y: 137, distance: 183.2
click at [1114, 137] on div "Claim Your Cashback Great news, your accounts is approved! You have 14 days to …" at bounding box center [777, 140] width 911 height 42
click at [1114, 137] on div "0" at bounding box center [1103, 138] width 24 height 24
drag, startPoint x: 923, startPoint y: 238, endPoint x: 390, endPoint y: 275, distance: 534.3
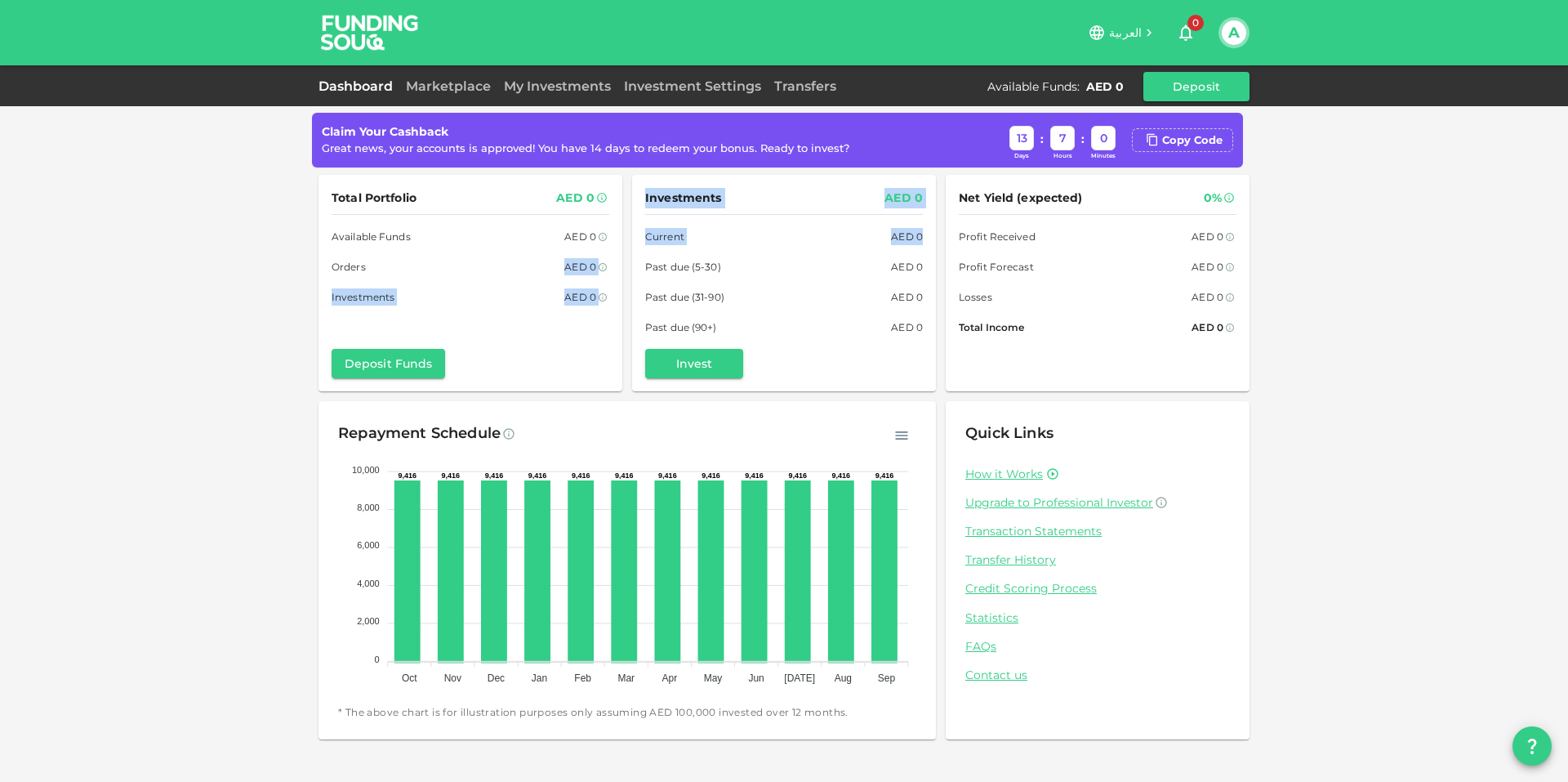
click at [390, 275] on div "Total Portfolio AED 0 Available Funds AED 0 Orders AED 0 Investments AED 0 Depo…" at bounding box center [784, 284] width 931 height 217
click at [390, 274] on div "Orders AED 0" at bounding box center [470, 266] width 277 height 17
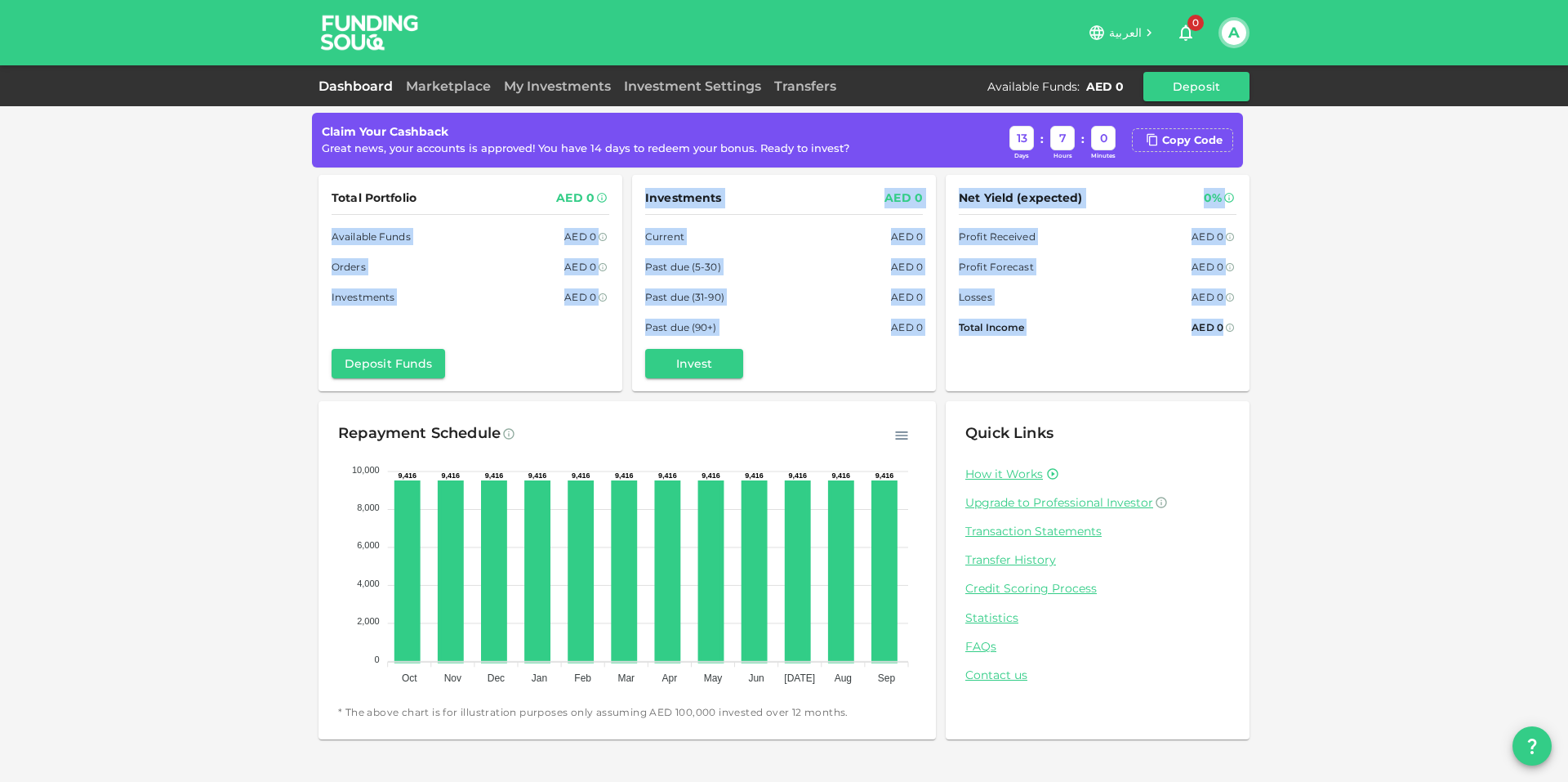
drag, startPoint x: 324, startPoint y: 237, endPoint x: 1230, endPoint y: 309, distance: 908.9
click at [1230, 309] on div "Total Portfolio AED 0 Available Funds AED 0 Orders AED 0 Investments AED 0 Depo…" at bounding box center [784, 284] width 931 height 217
click at [1128, 308] on div "Net Yield (expected) 0% Profit Received AED 0 Profit Forecast AED 0 Losses AED …" at bounding box center [1097, 263] width 277 height 148
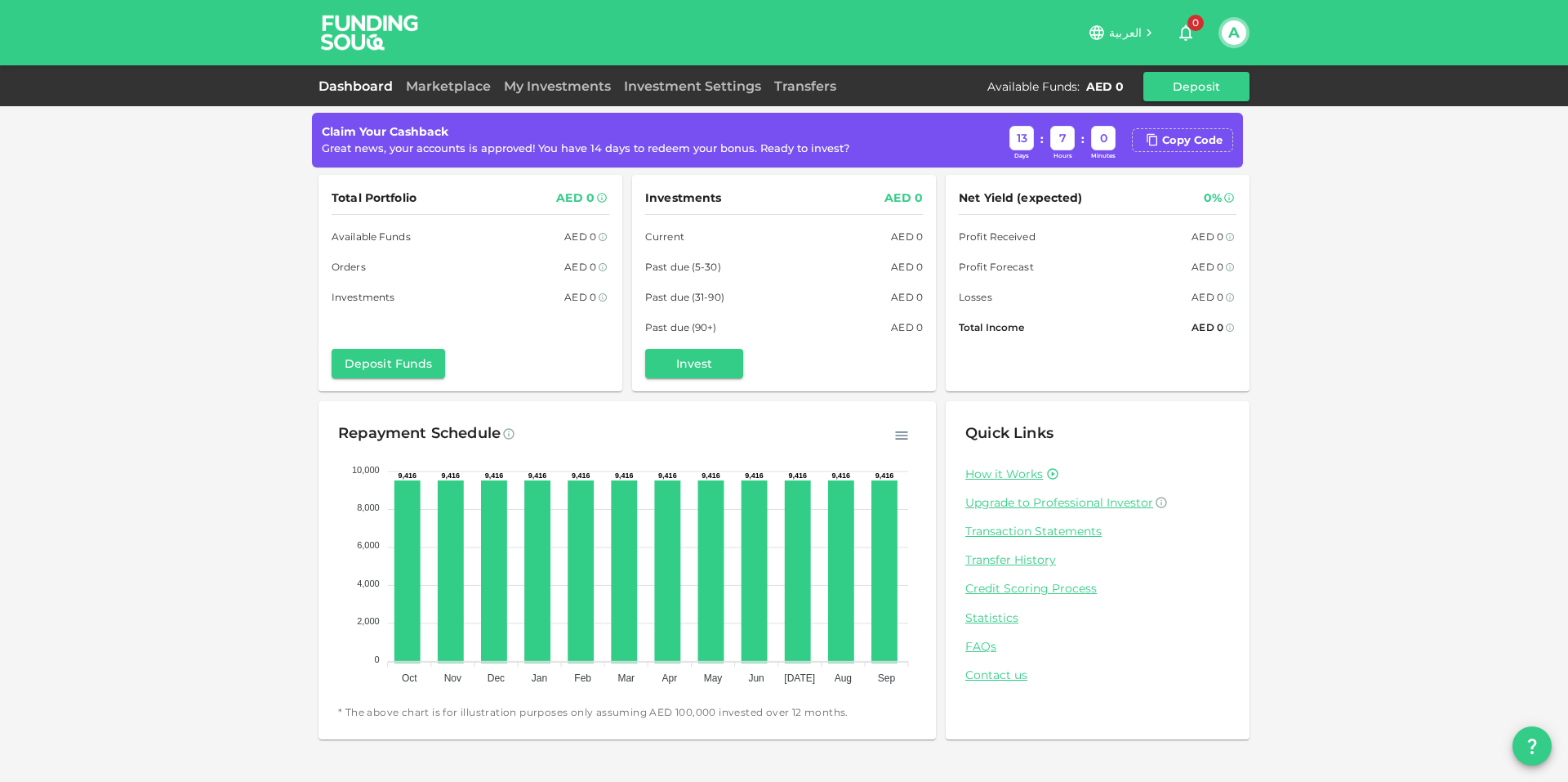
drag, startPoint x: 1227, startPoint y: 323, endPoint x: 1094, endPoint y: 334, distance: 133.5
click at [1124, 333] on div "Total Income AED 0" at bounding box center [1097, 327] width 277 height 17
drag, startPoint x: 1030, startPoint y: 334, endPoint x: 943, endPoint y: 335, distance: 87.0
click at [1029, 334] on div "Total Income AED 0" at bounding box center [1097, 327] width 277 height 17
click at [919, 333] on div "AED 0" at bounding box center [907, 327] width 32 height 17
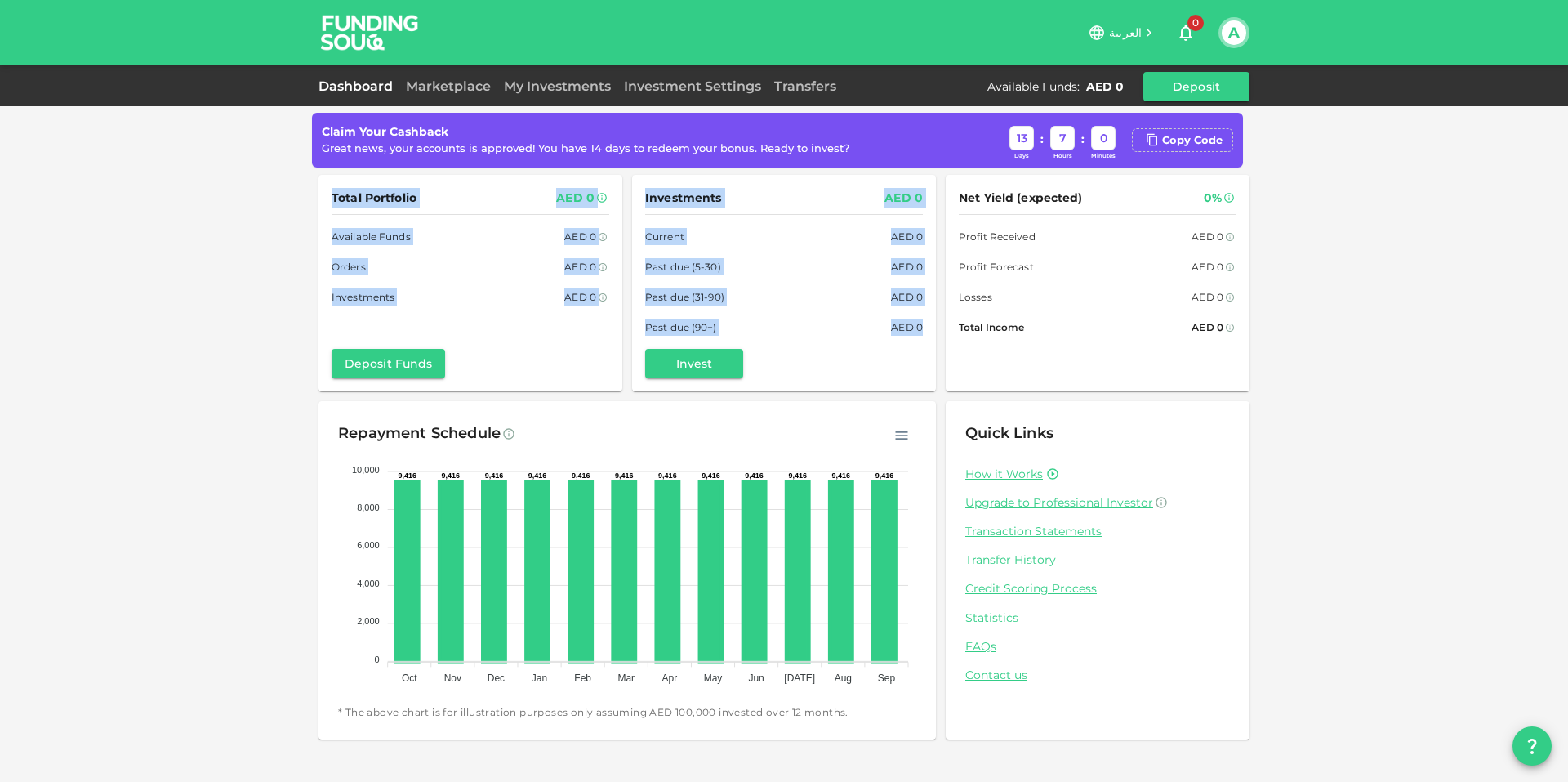
drag, startPoint x: 922, startPoint y: 326, endPoint x: 631, endPoint y: 189, distance: 321.6
click at [331, 189] on div "Total Portfolio AED 0 Available Funds AED 0 Orders AED 0 Investments AED 0 Depo…" at bounding box center [784, 284] width 931 height 217
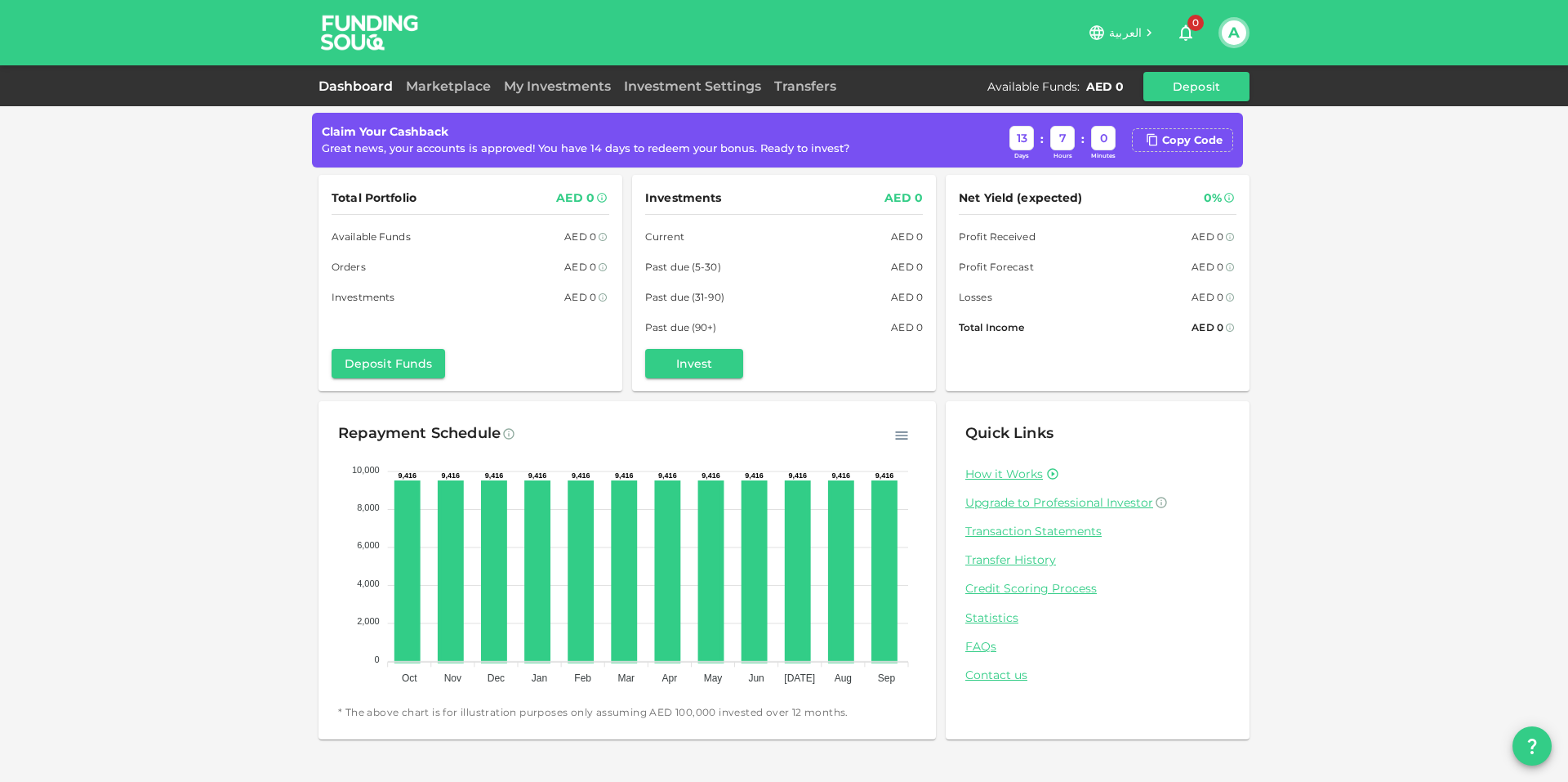
click at [963, 189] on span "Net Yield (expected)" at bounding box center [1021, 199] width 124 height 20
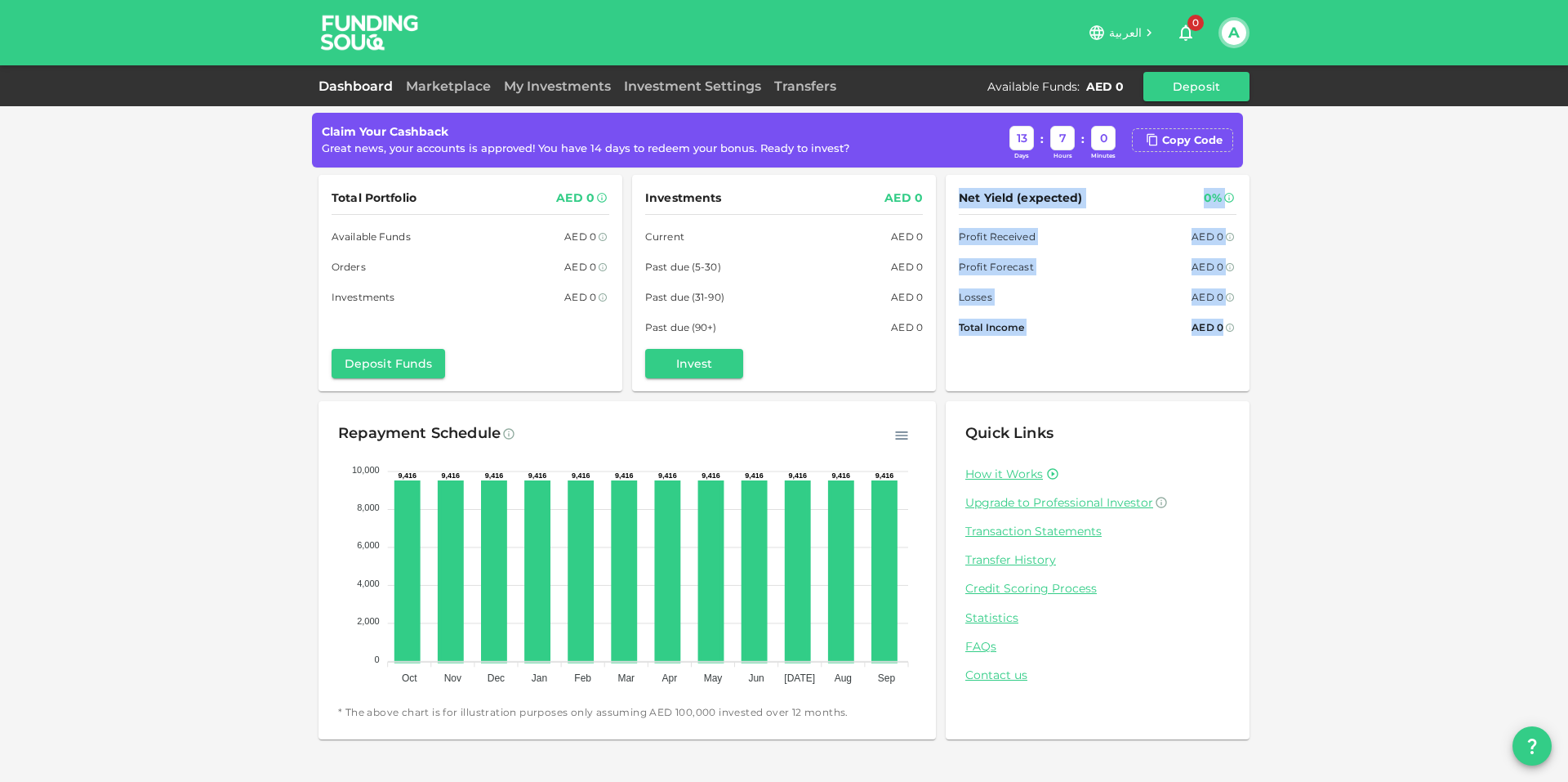
drag, startPoint x: 961, startPoint y: 201, endPoint x: 1261, endPoint y: 340, distance: 330.6
click at [1261, 340] on div "Claim Your Cashback Great news, your accounts is approved! You have 14 days to …" at bounding box center [784, 391] width 1568 height 782
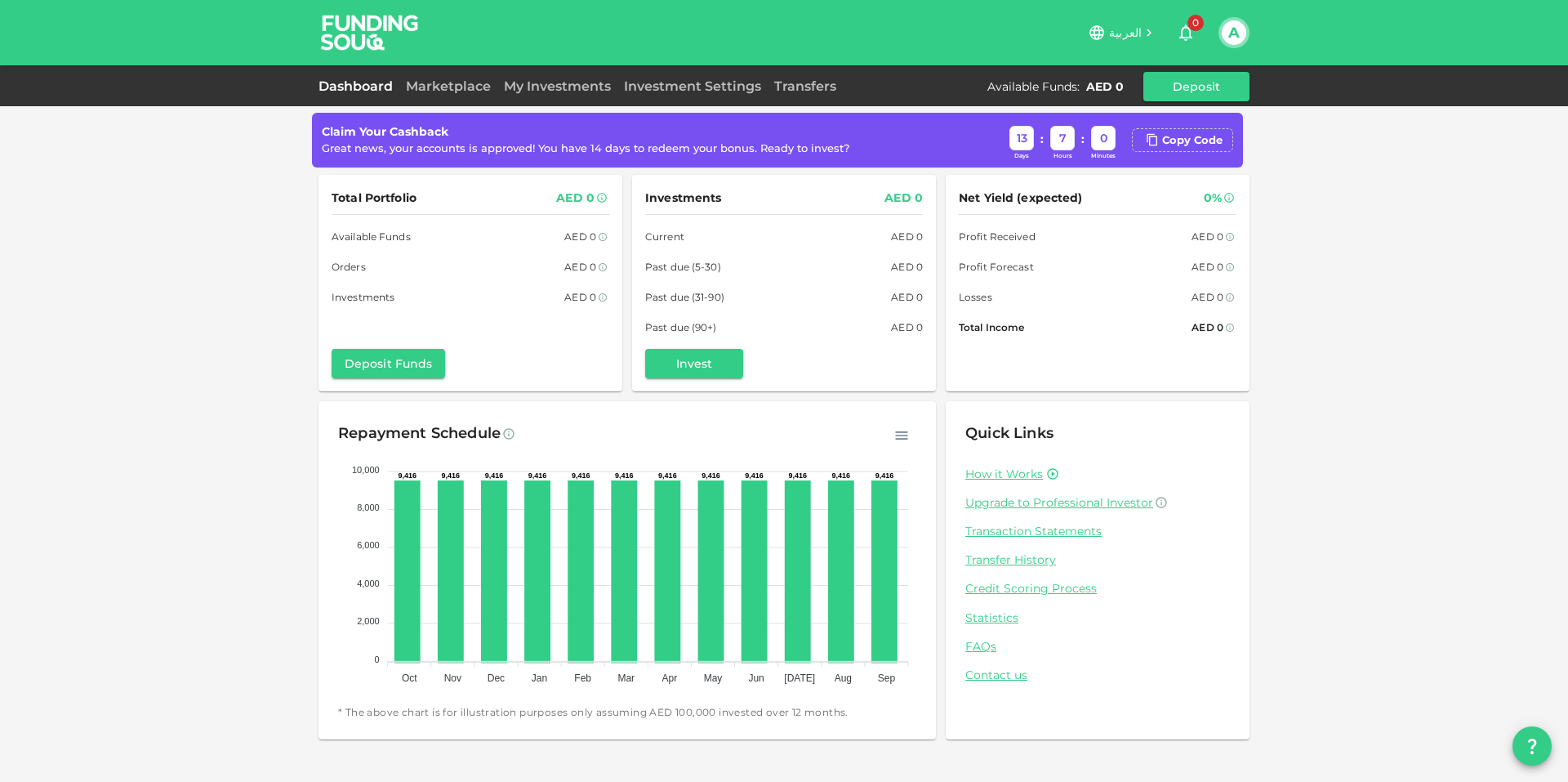
click at [1232, 344] on div "Net Yield (expected) 0% Profit Received AED 0 Profit Forecast AED 0 Losses AED …" at bounding box center [1098, 284] width 304 height 217
drag, startPoint x: 1238, startPoint y: 324, endPoint x: 353, endPoint y: 233, distance: 889.7
click at [353, 233] on div "Total Portfolio AED 0 Available Funds AED 0 Orders AED 0 Investments AED 0 Depo…" at bounding box center [784, 284] width 931 height 217
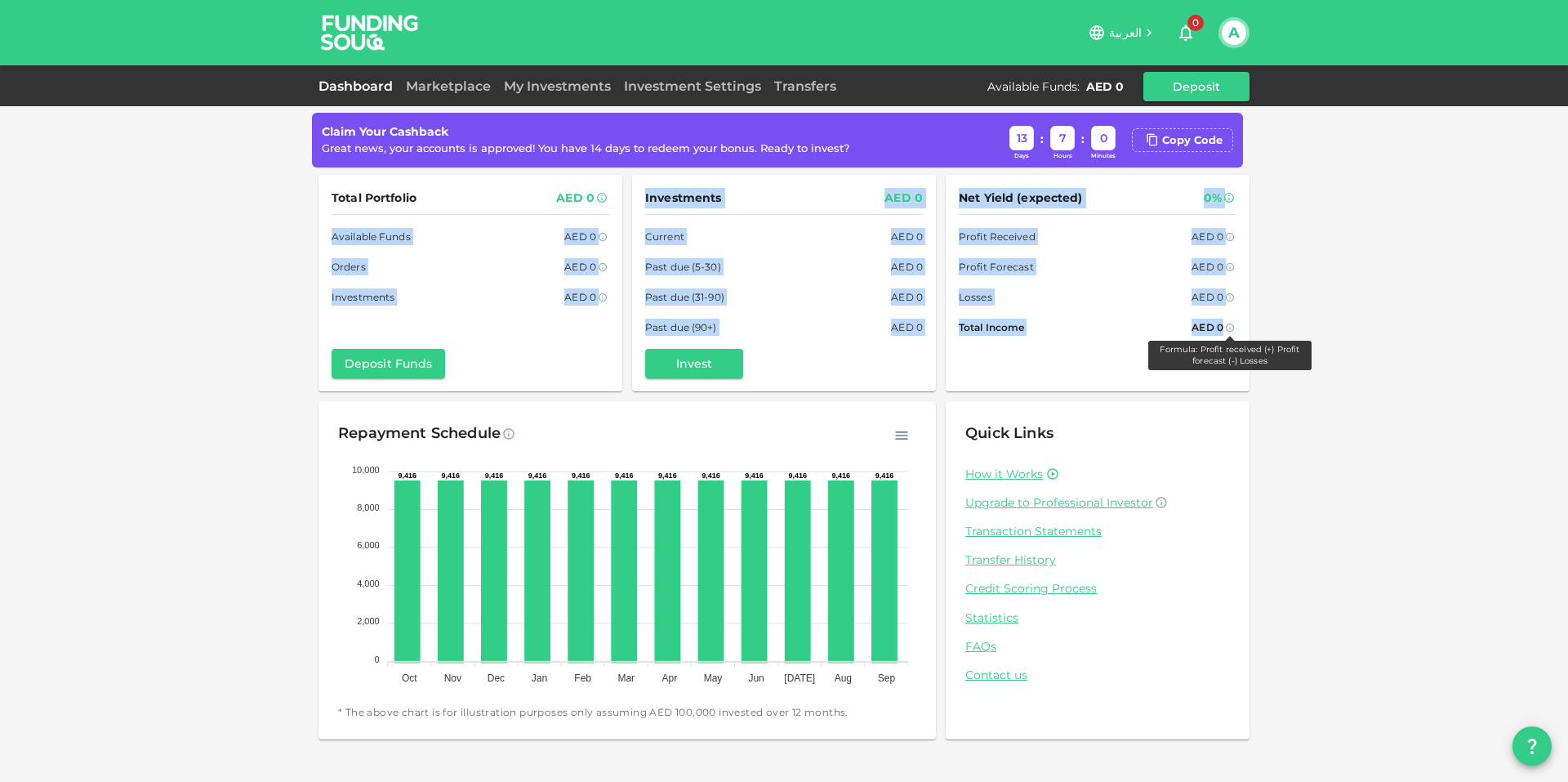
drag, startPoint x: 328, startPoint y: 237, endPoint x: 1230, endPoint y: 324, distance: 906.2
click at [1230, 324] on div "Total Portfolio AED 0 Available Funds AED 0 Orders AED 0 Investments AED 0 Depo…" at bounding box center [784, 284] width 931 height 217
drag, startPoint x: 328, startPoint y: 188, endPoint x: 1230, endPoint y: 319, distance: 911.5
click at [1230, 319] on div "Total Portfolio AED 0 Available Funds AED 0 Orders AED 0 Investments AED 0 Depo…" at bounding box center [784, 284] width 931 height 217
click at [1227, 326] on icon at bounding box center [1230, 327] width 8 height 8
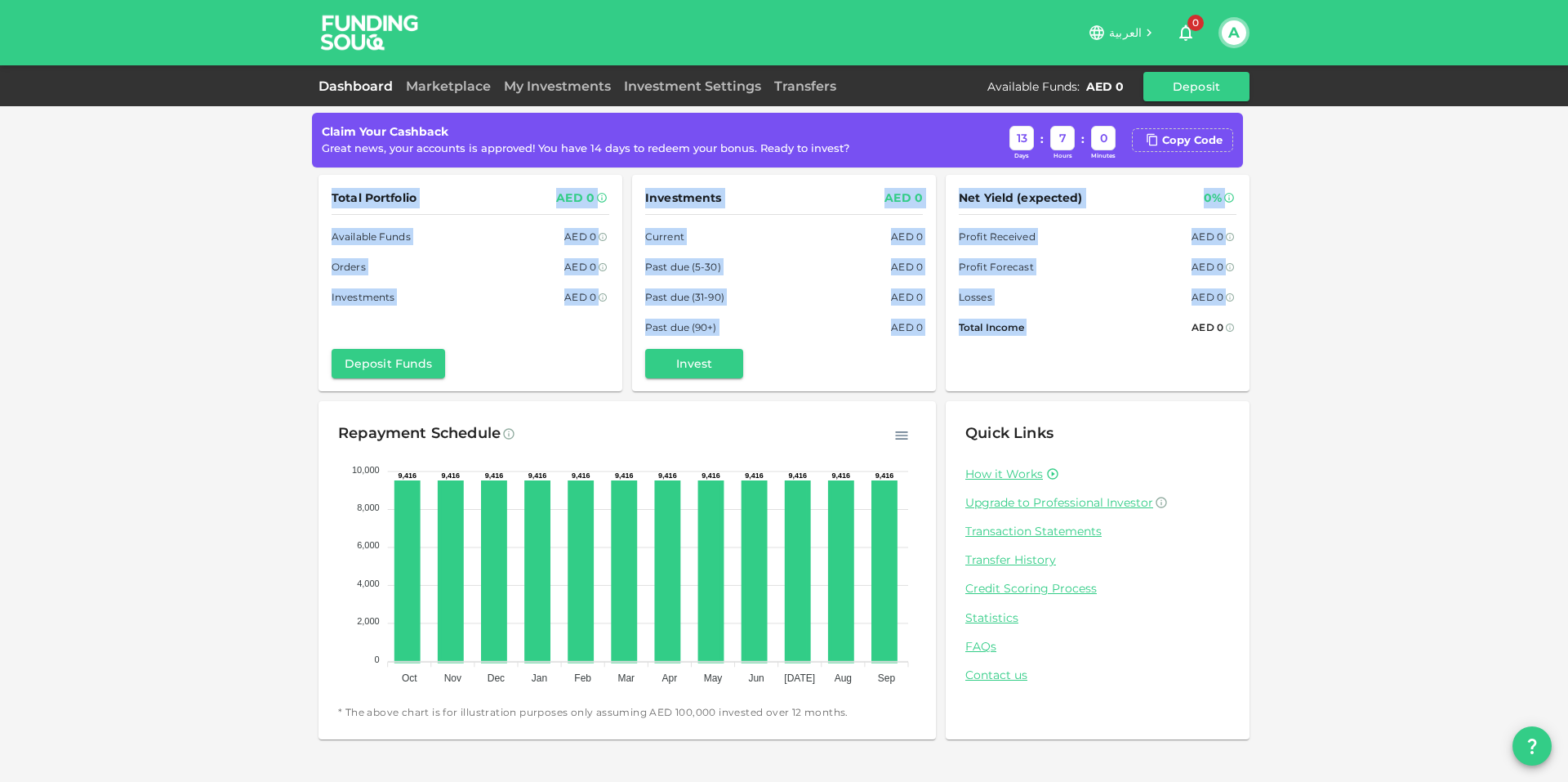
click at [614, 354] on div "Total Portfolio AED 0 Available Funds AED 0 Orders AED 0 Investments AED 0 Depo…" at bounding box center [471, 284] width 304 height 217
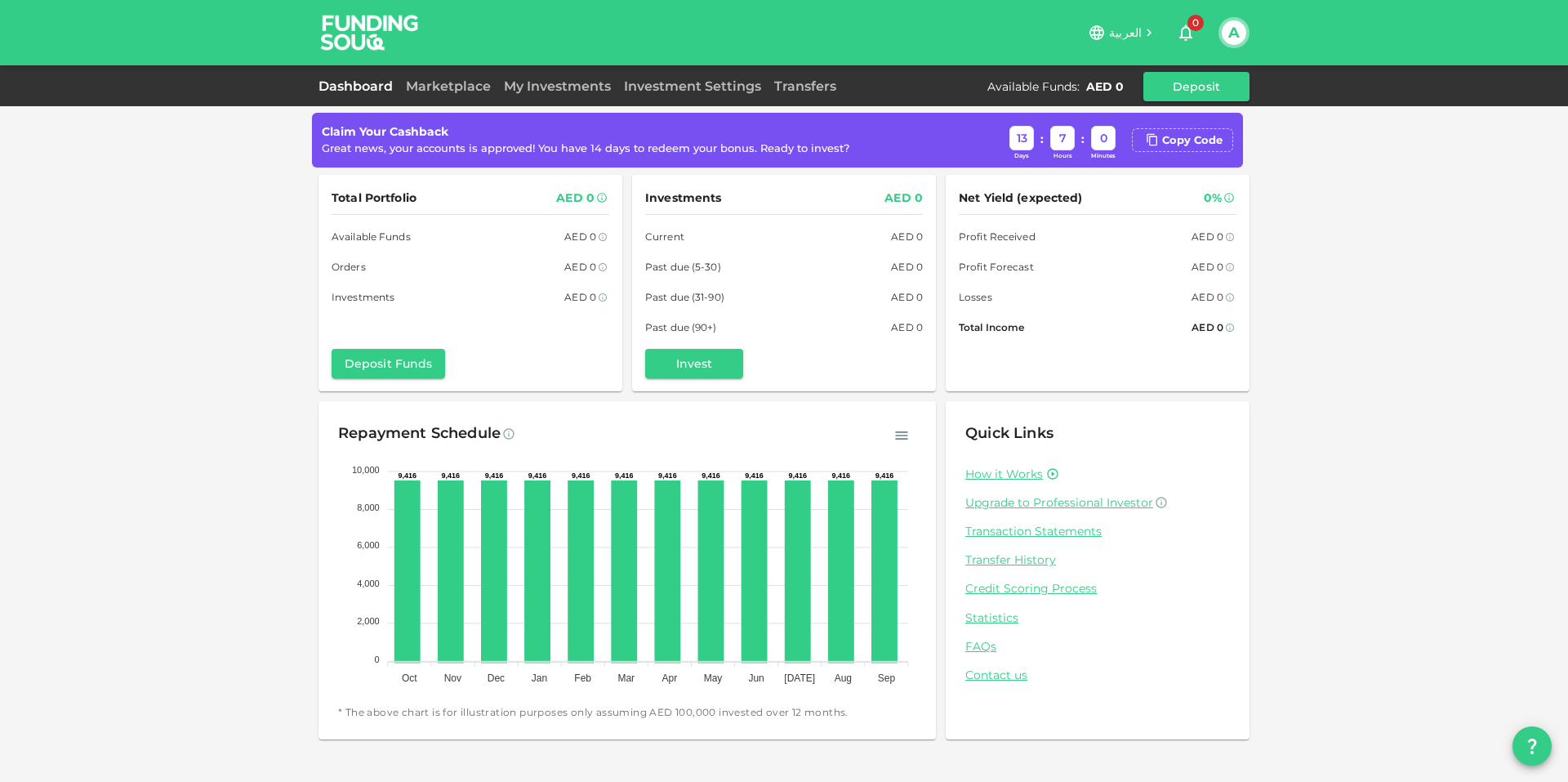
click at [605, 353] on div "Deposit Funds" at bounding box center [470, 364] width 277 height 30
click at [936, 388] on div "Total Portfolio AED 0 Available Funds AED 0 Orders AED 0 Investments AED 0 Depo…" at bounding box center [784, 284] width 931 height 217
click at [937, 387] on div "Total Portfolio AED 0 Available Funds AED 0 Orders AED 0 Investments AED 0 Depo…" at bounding box center [784, 284] width 931 height 217
